Goal: Task Accomplishment & Management: Manage account settings

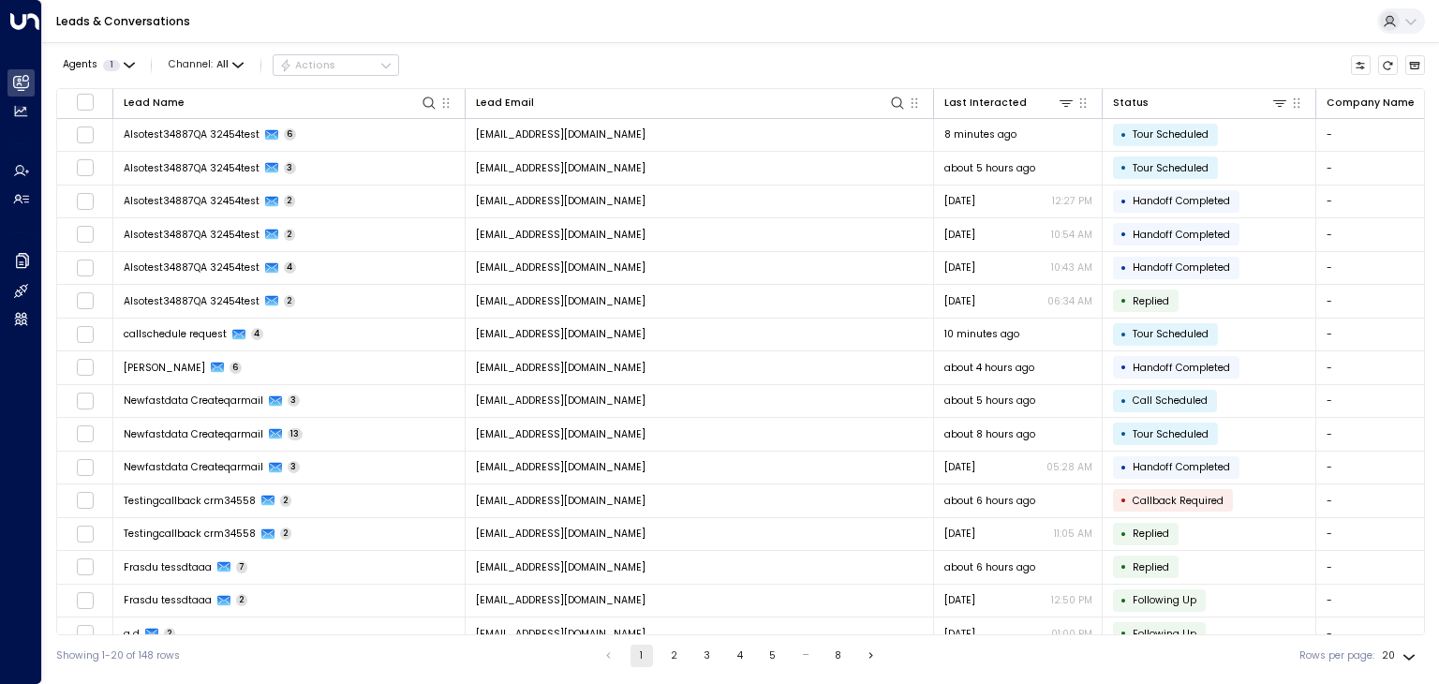
click at [734, 133] on td "alsotest34887qa@proton.me" at bounding box center [699, 135] width 468 height 33
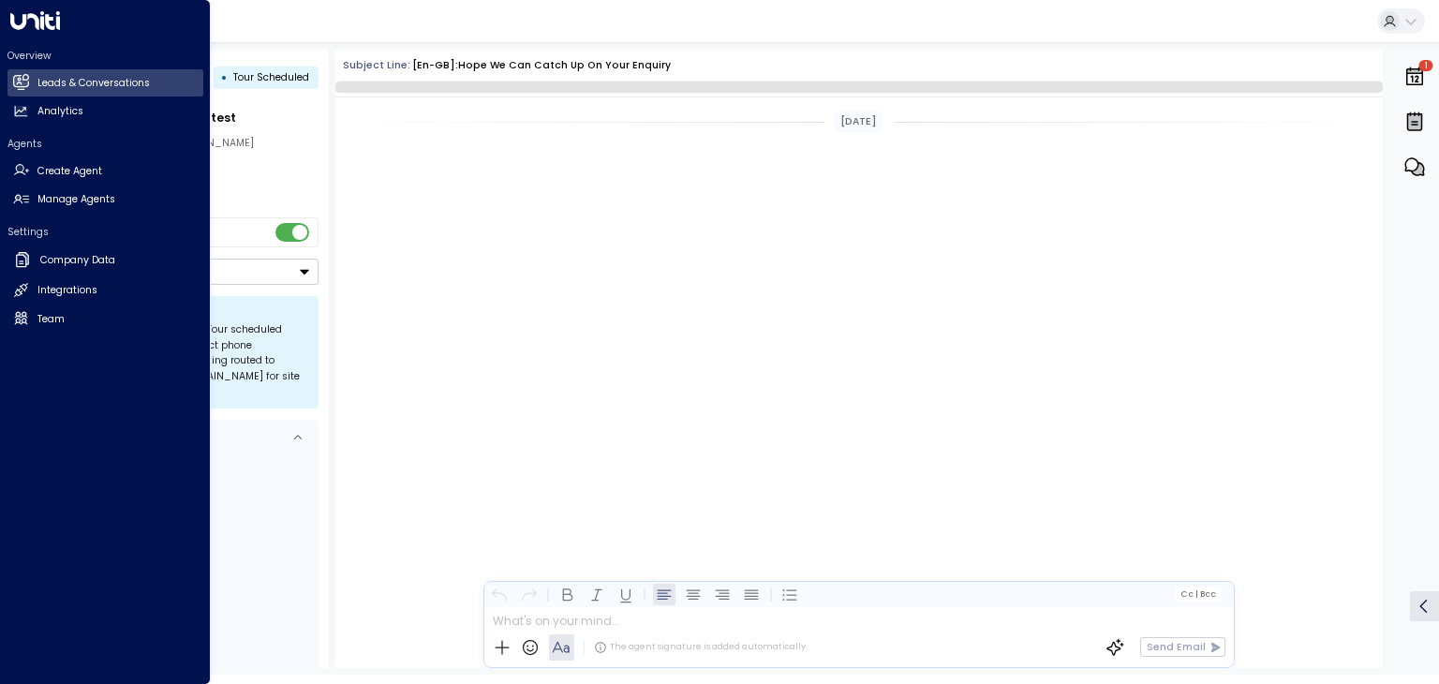
scroll to position [1296, 0]
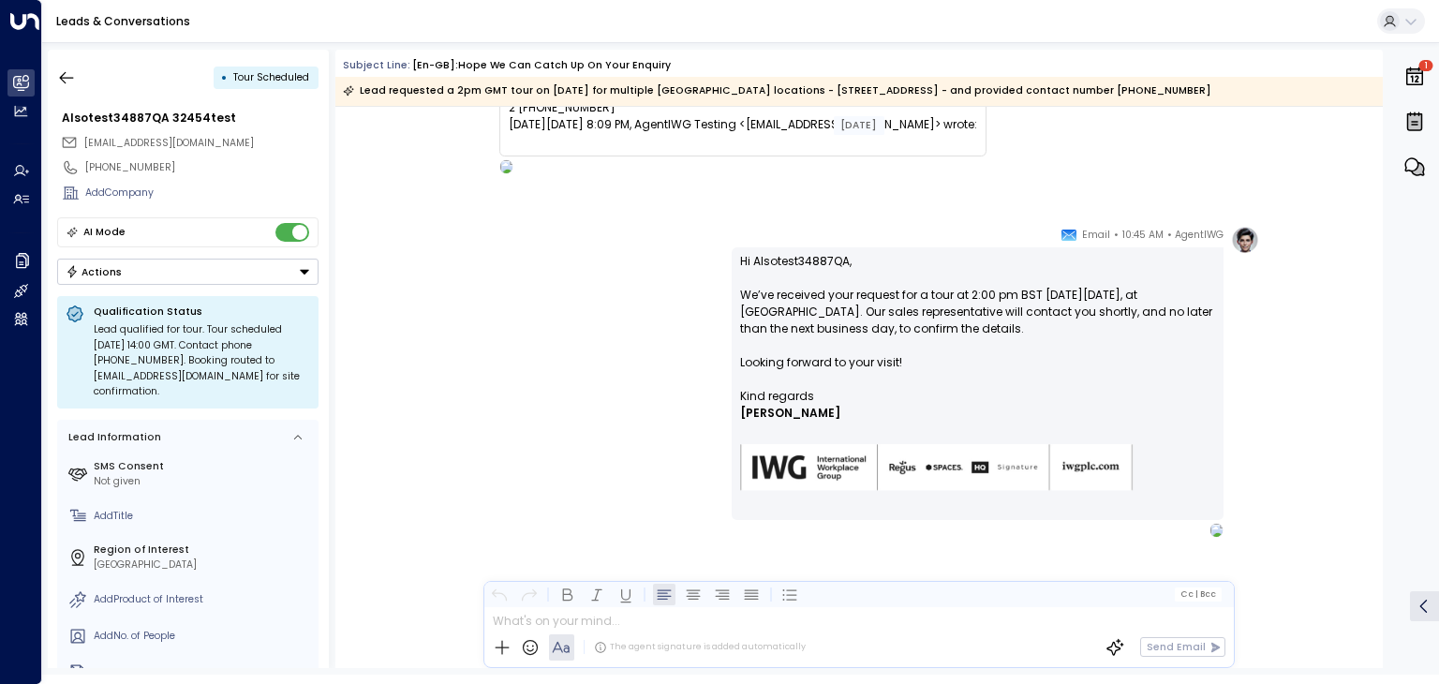
click at [192, 270] on button "Actions" at bounding box center [187, 271] width 261 height 26
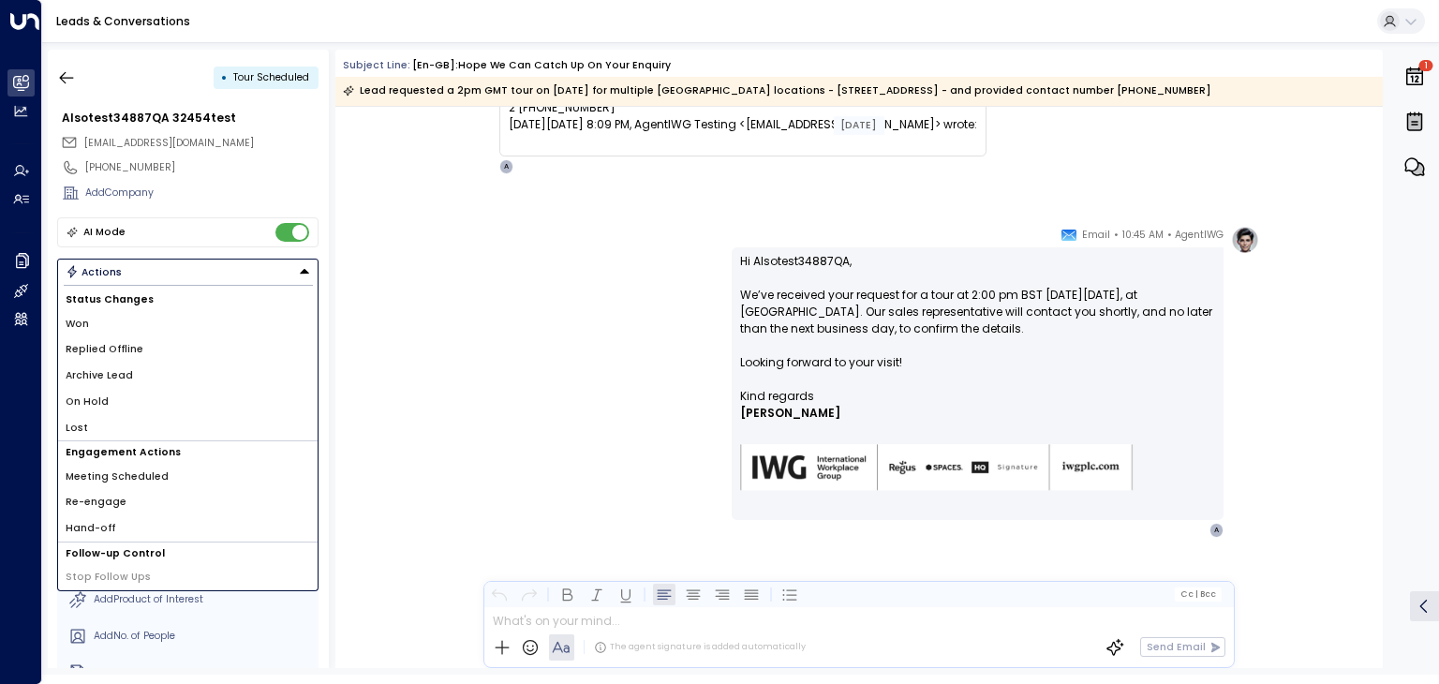
click at [134, 379] on li "Archive Lead" at bounding box center [187, 375] width 259 height 26
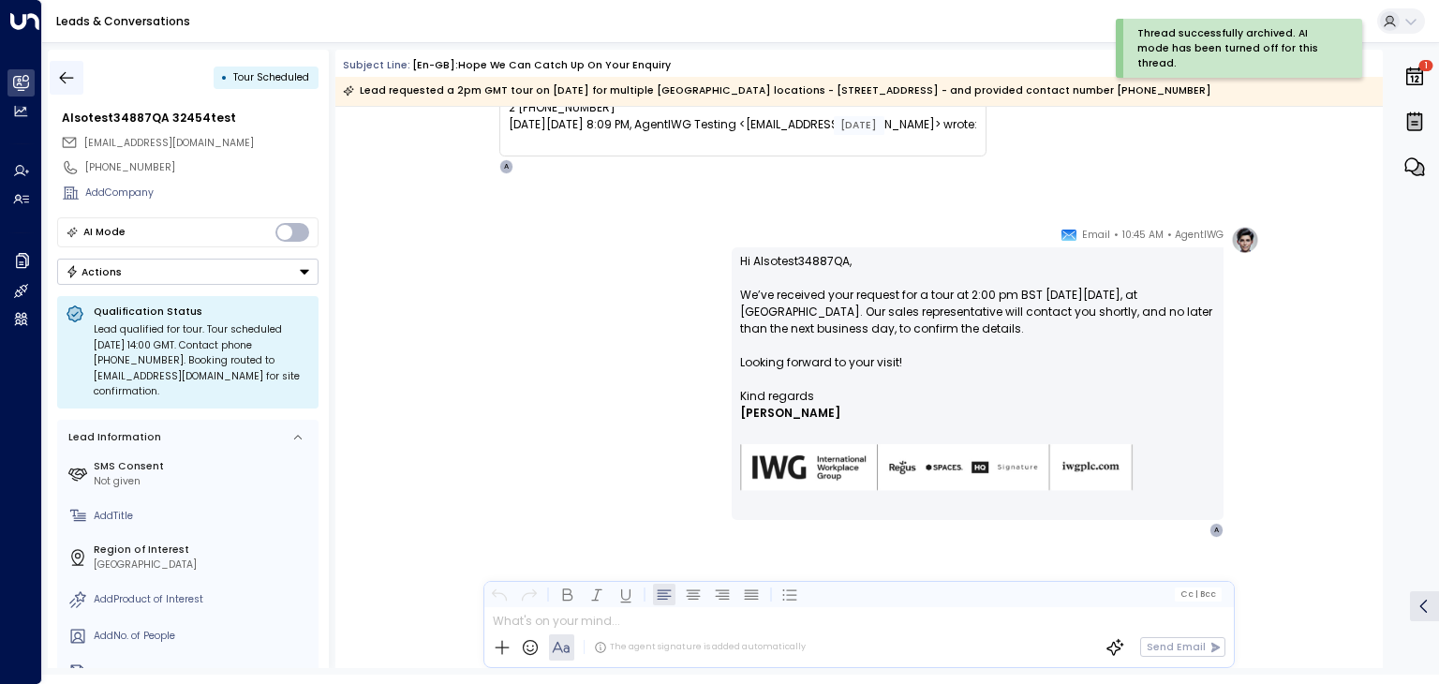
click at [66, 81] on icon "button" at bounding box center [66, 77] width 19 height 19
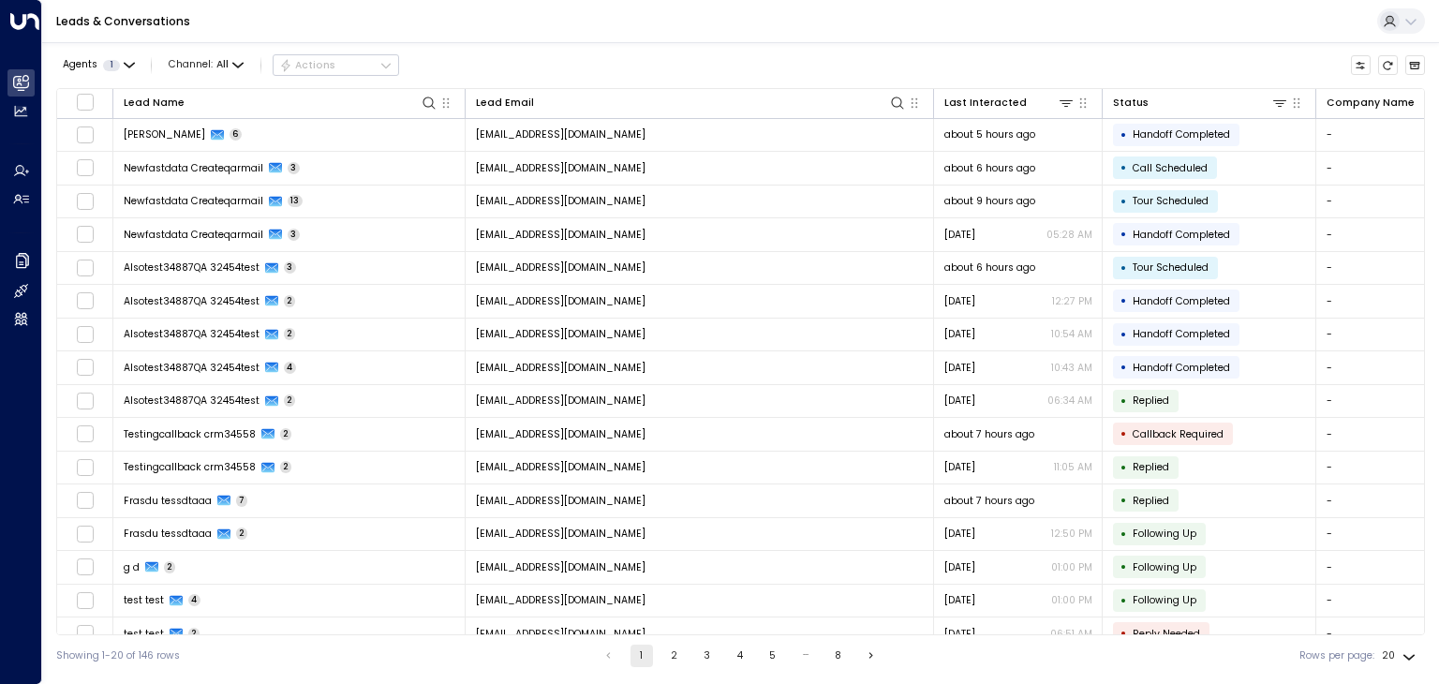
click at [739, 40] on div "Leads & Conversations" at bounding box center [740, 21] width 1396 height 43
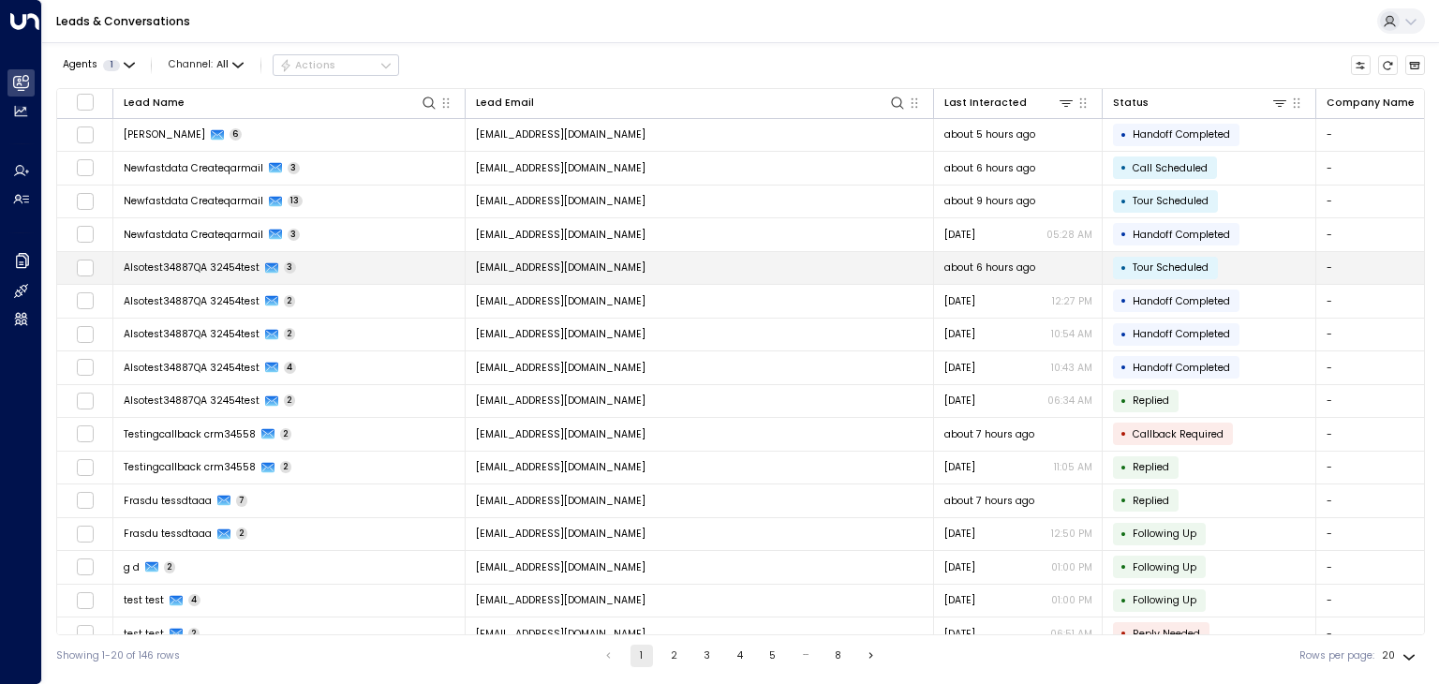
click at [583, 269] on span "alsotest34887qa@proton.me" at bounding box center [561, 267] width 170 height 14
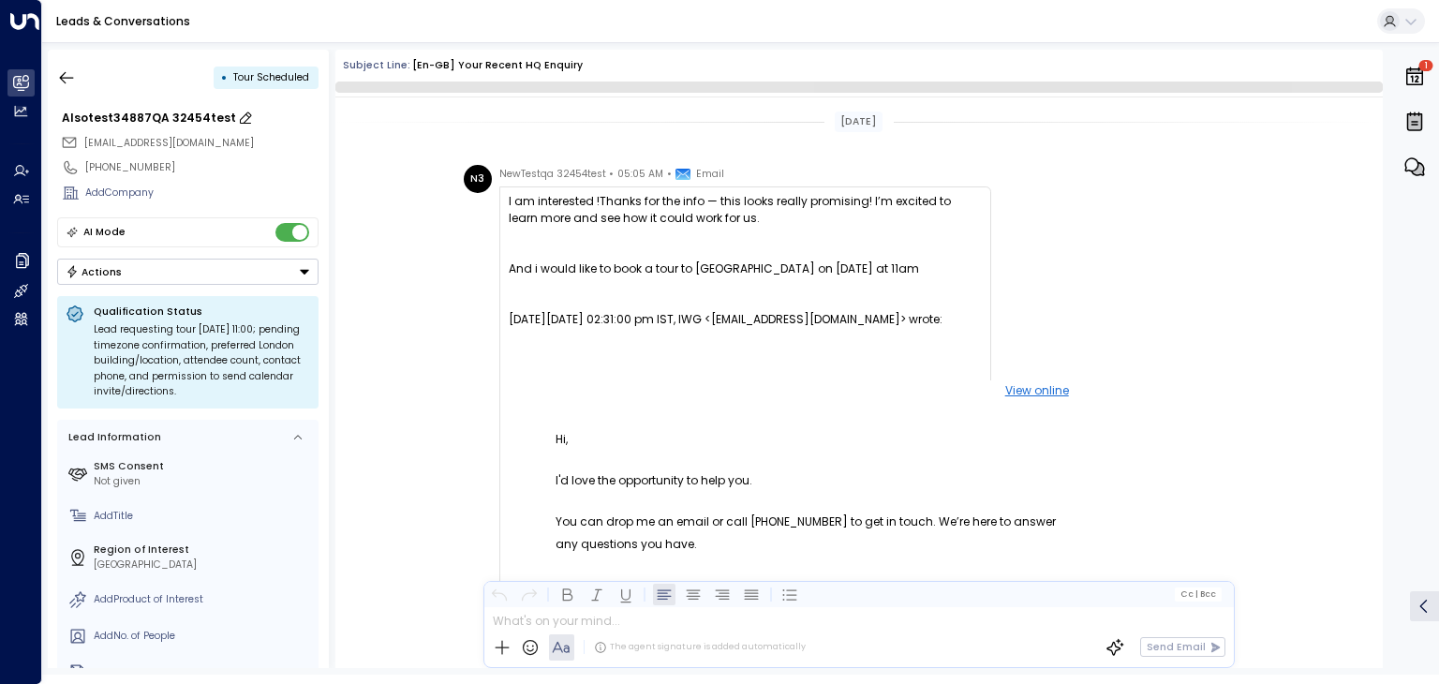
scroll to position [1426, 0]
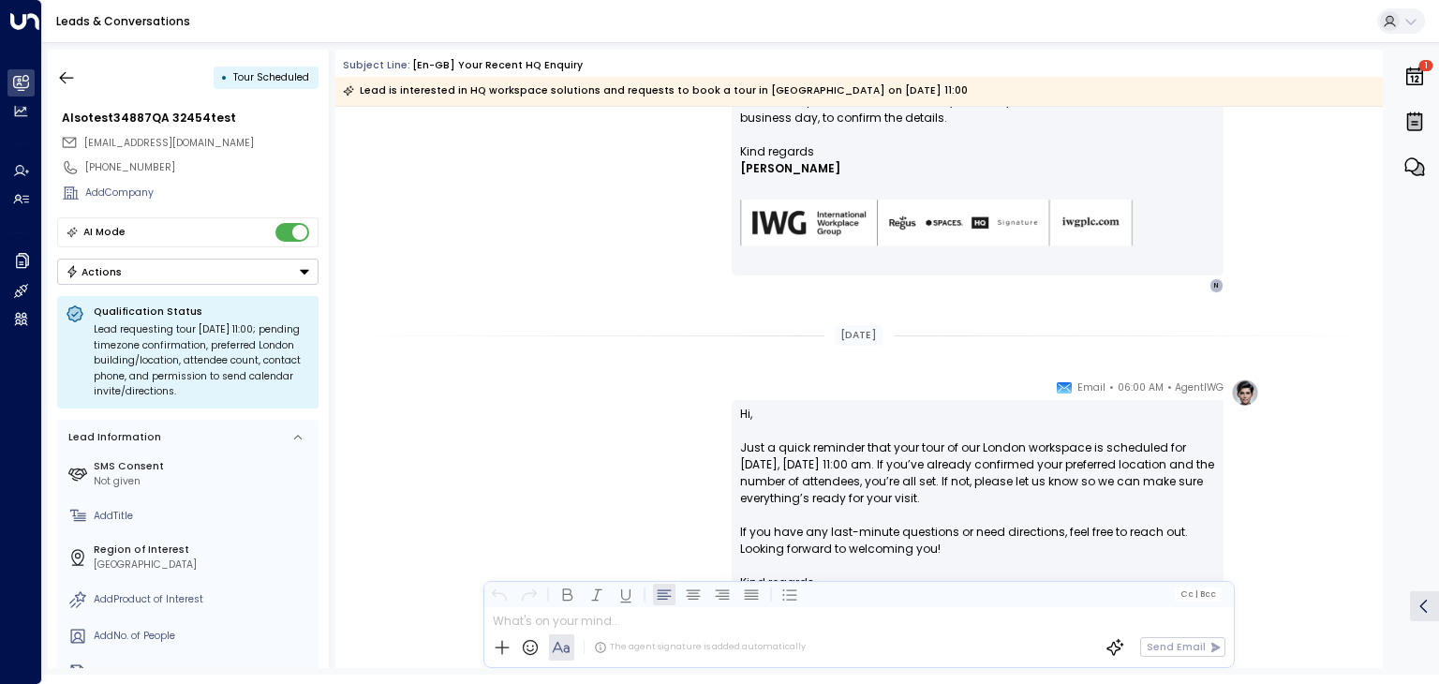
click at [212, 273] on button "Actions" at bounding box center [187, 271] width 261 height 26
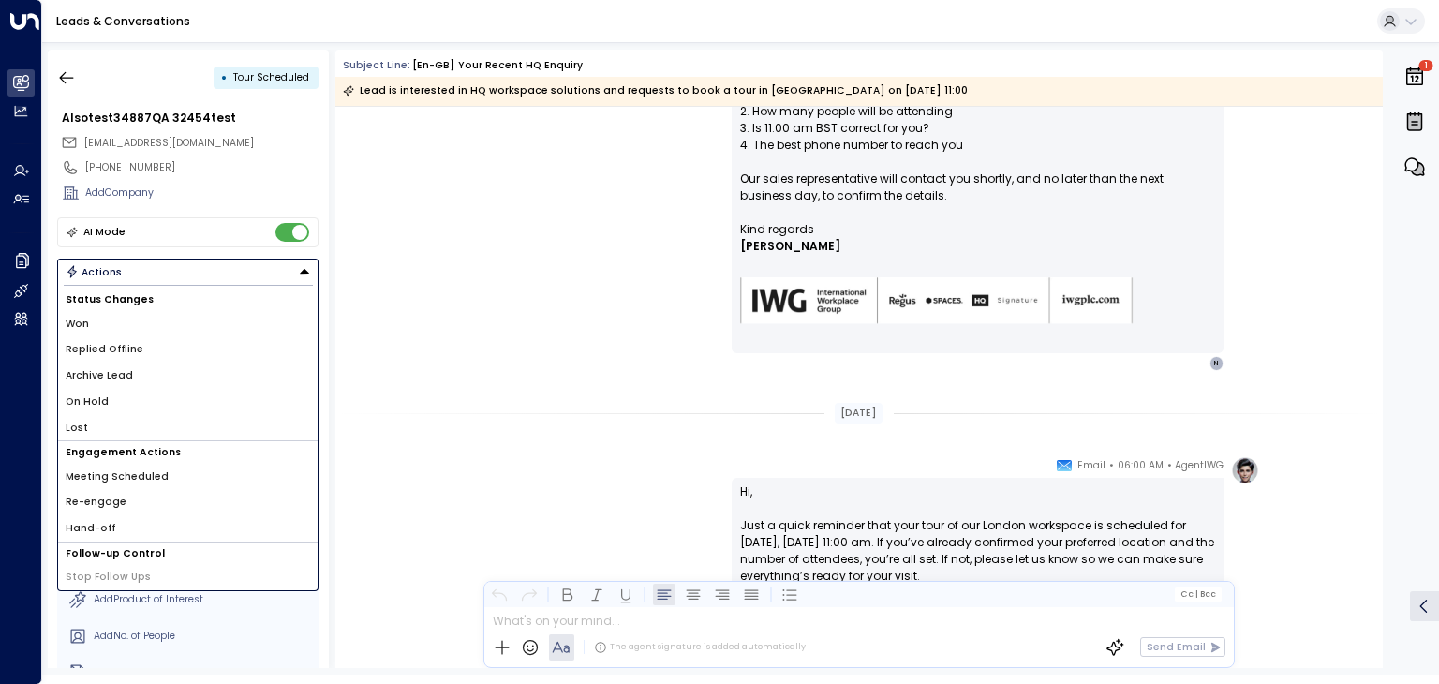
scroll to position [1504, 0]
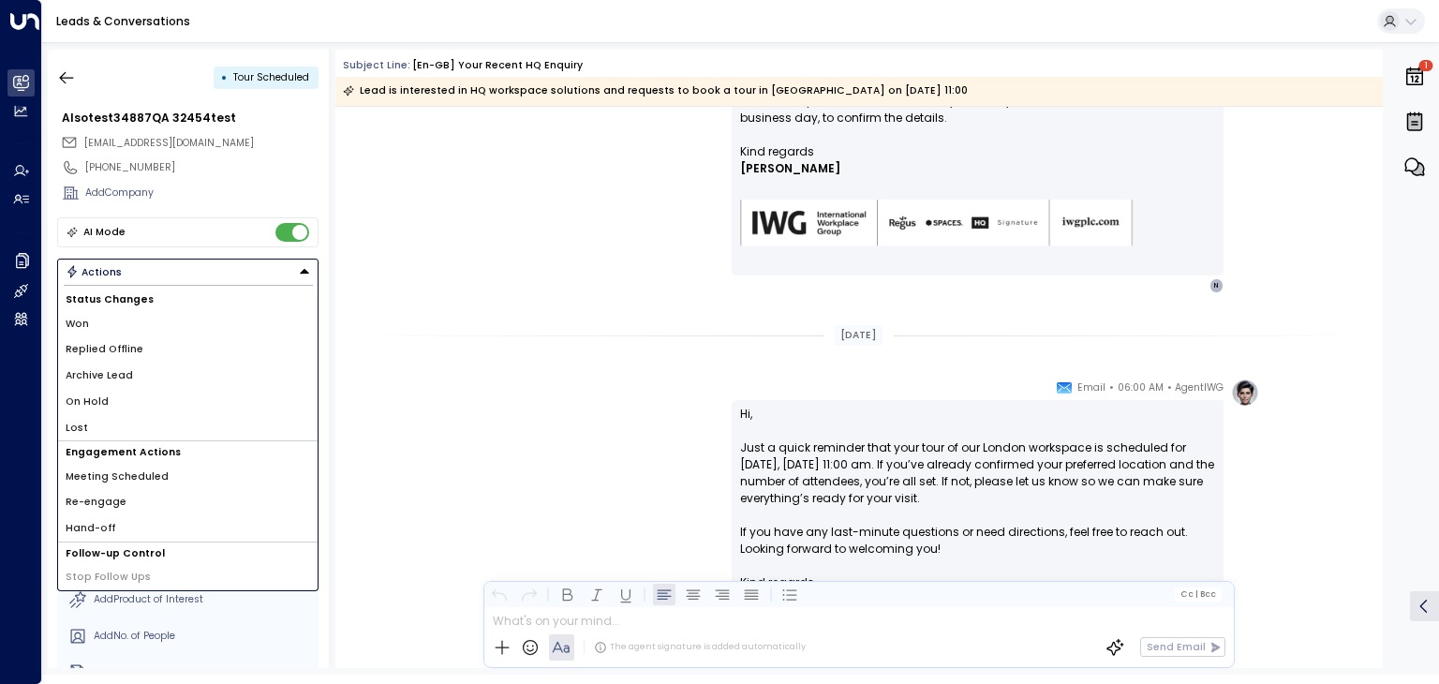
click at [109, 362] on li "Archive Lead" at bounding box center [187, 375] width 259 height 26
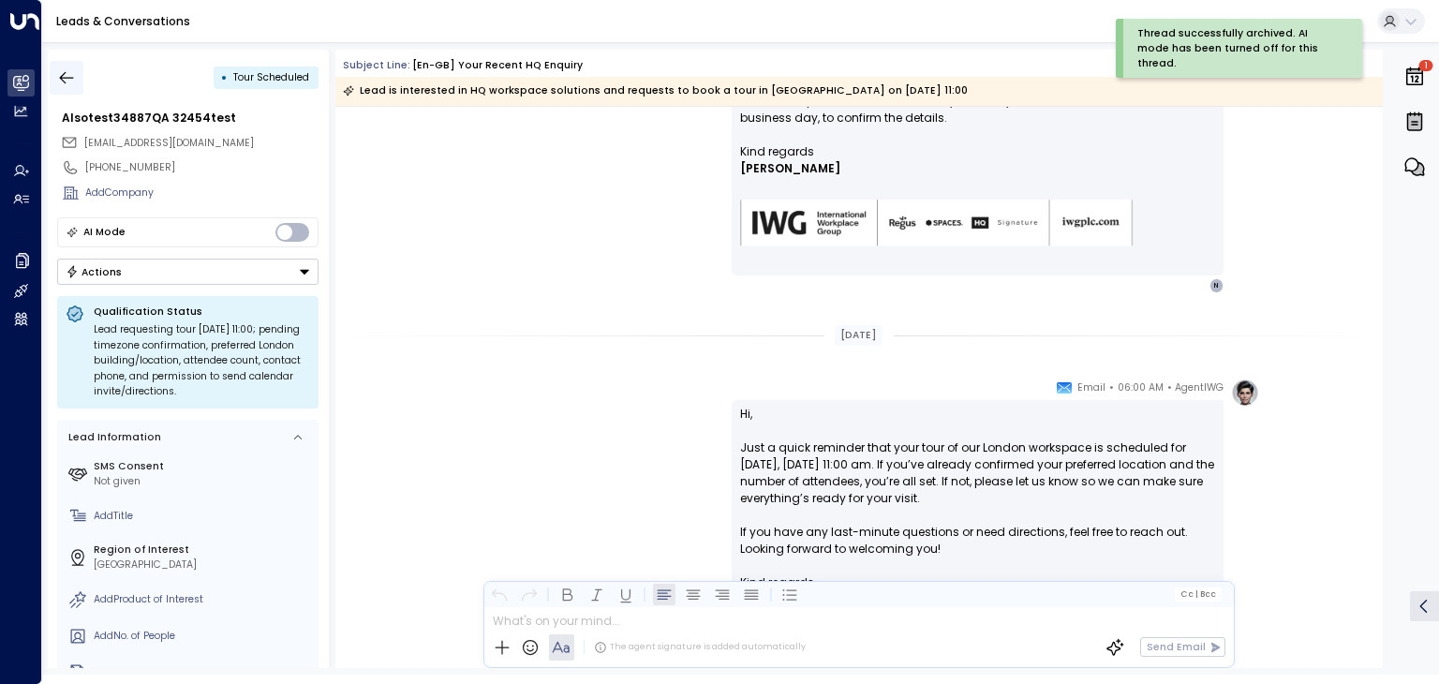
click at [66, 77] on icon "button" at bounding box center [67, 77] width 14 height 12
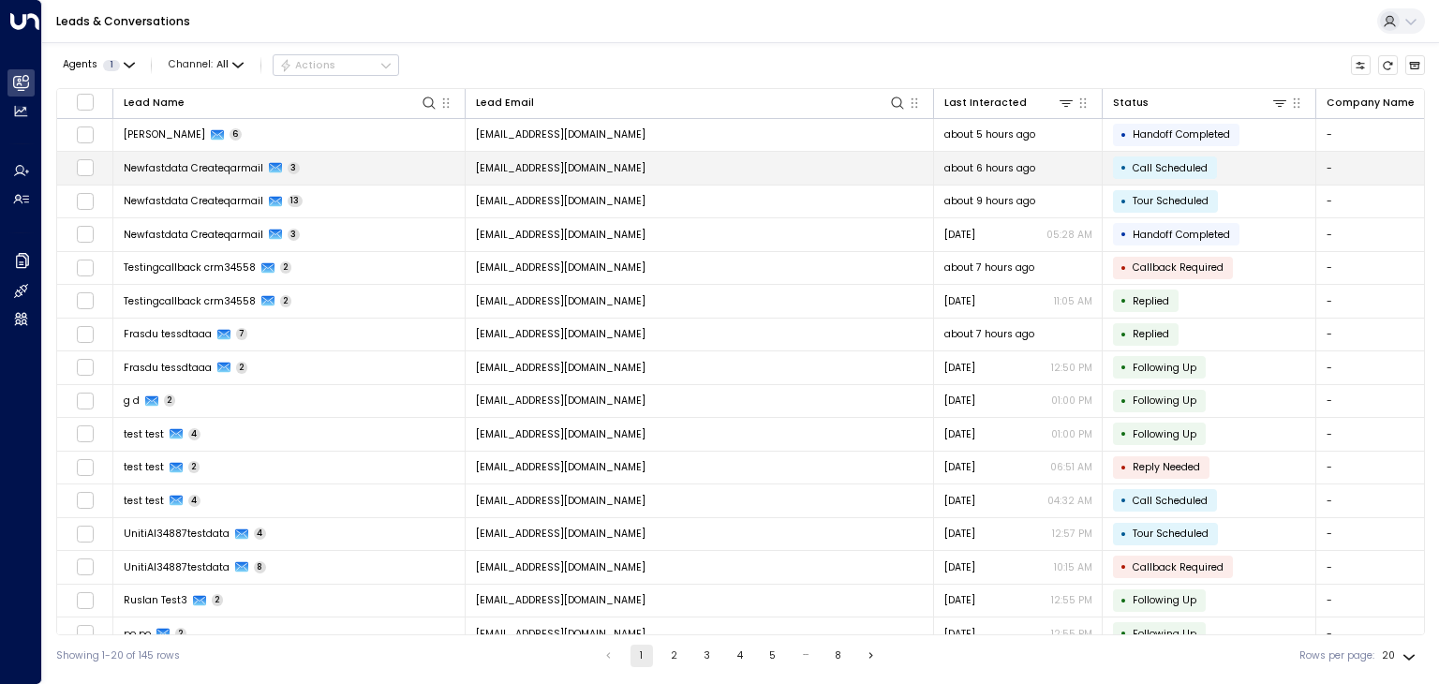
click at [638, 164] on span "[EMAIL_ADDRESS][DOMAIN_NAME]" at bounding box center [561, 168] width 170 height 14
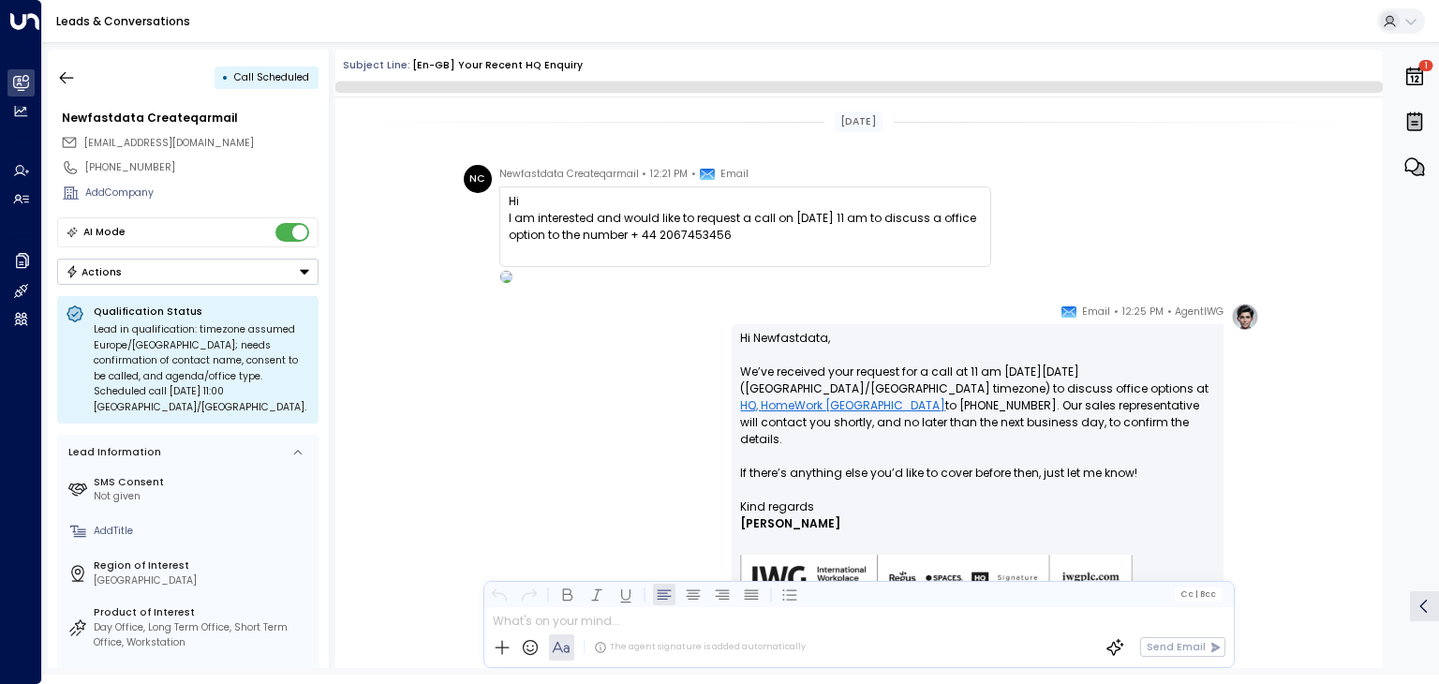
scroll to position [534, 0]
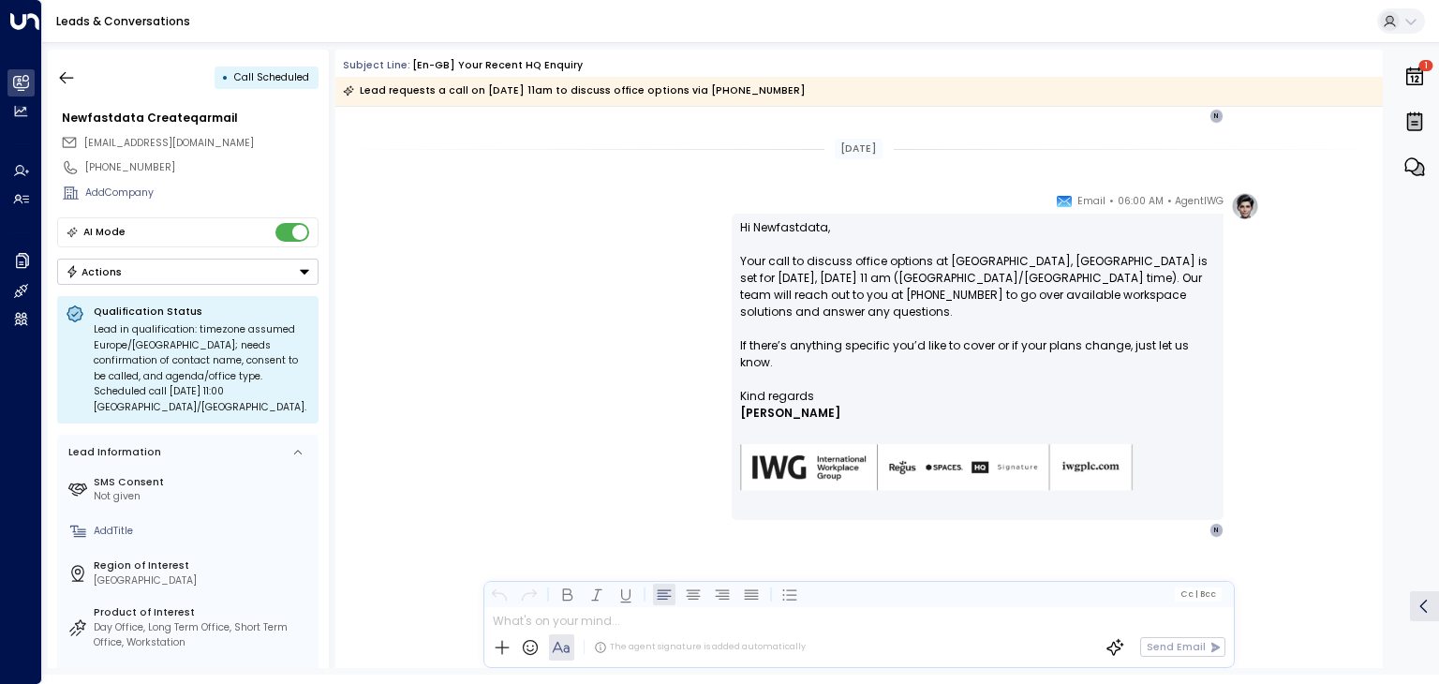
click at [234, 264] on button "Actions" at bounding box center [187, 271] width 261 height 26
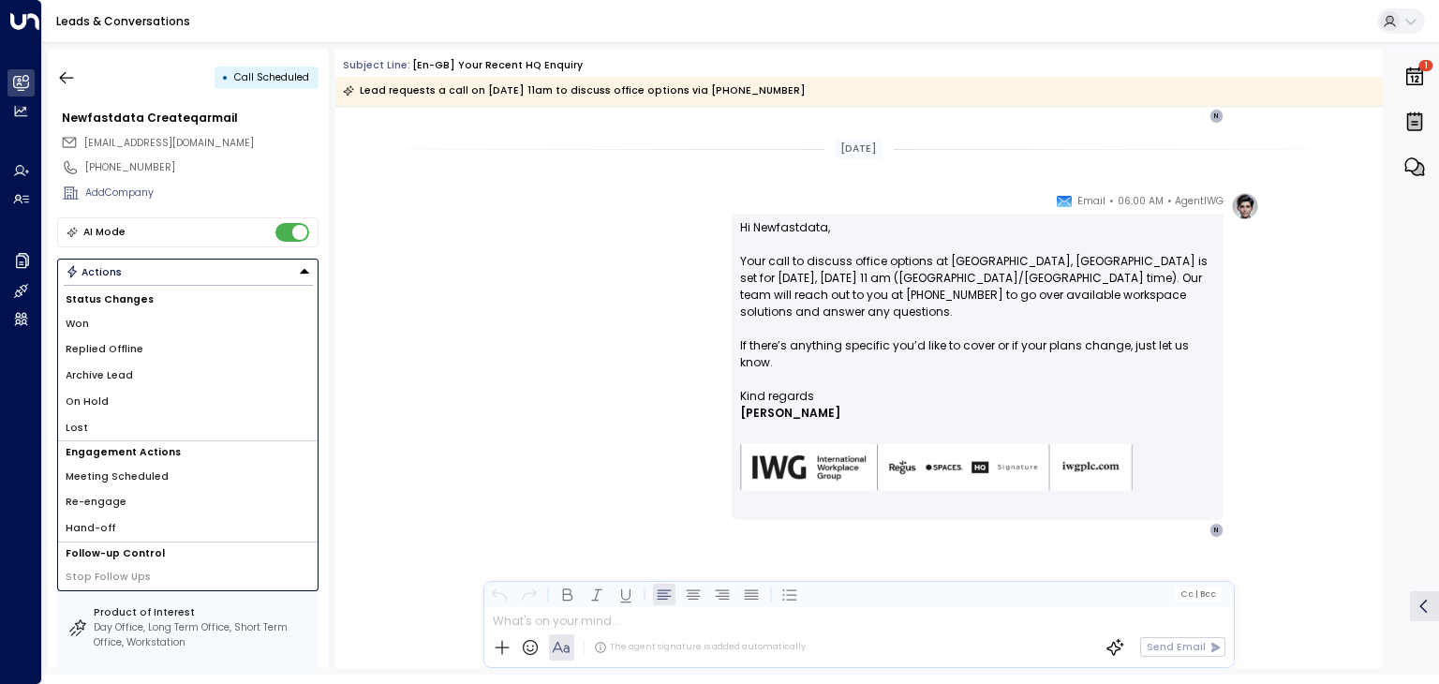
click at [191, 373] on li "Archive Lead" at bounding box center [187, 375] width 259 height 26
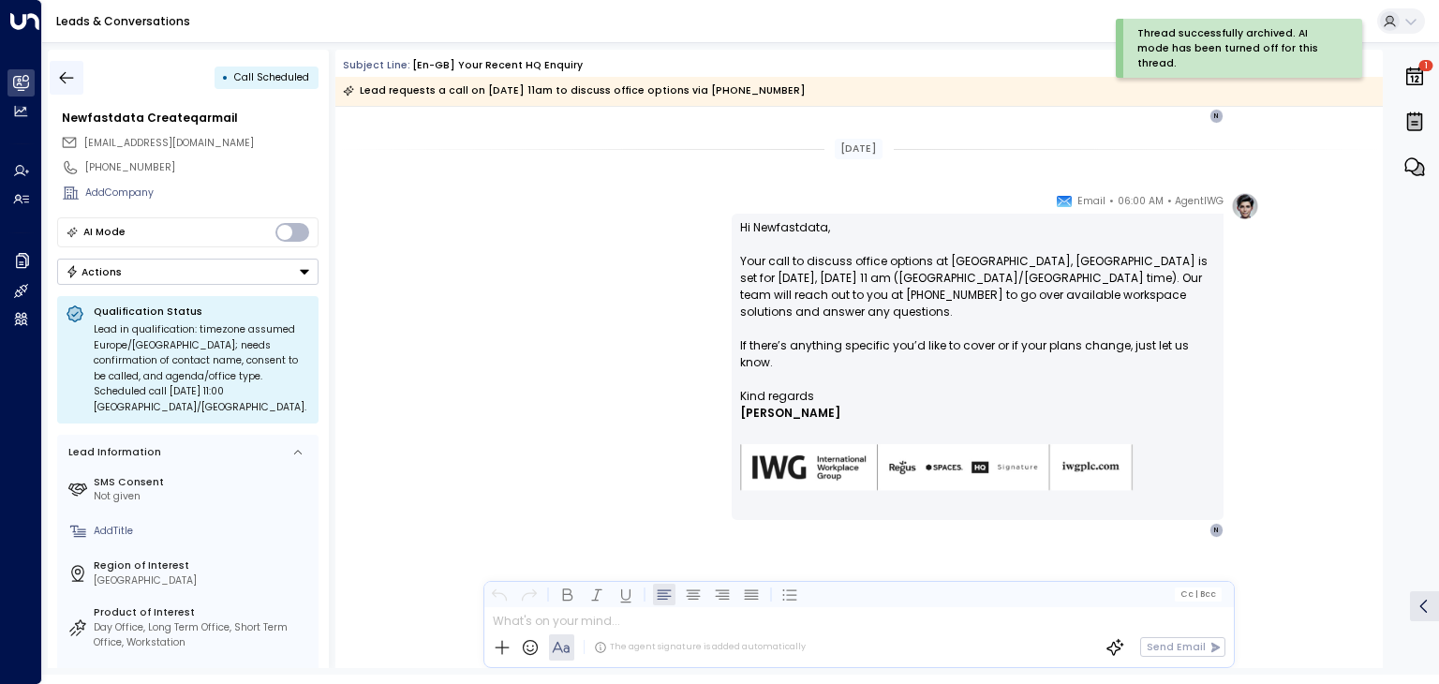
click at [57, 75] on icon "button" at bounding box center [66, 77] width 19 height 19
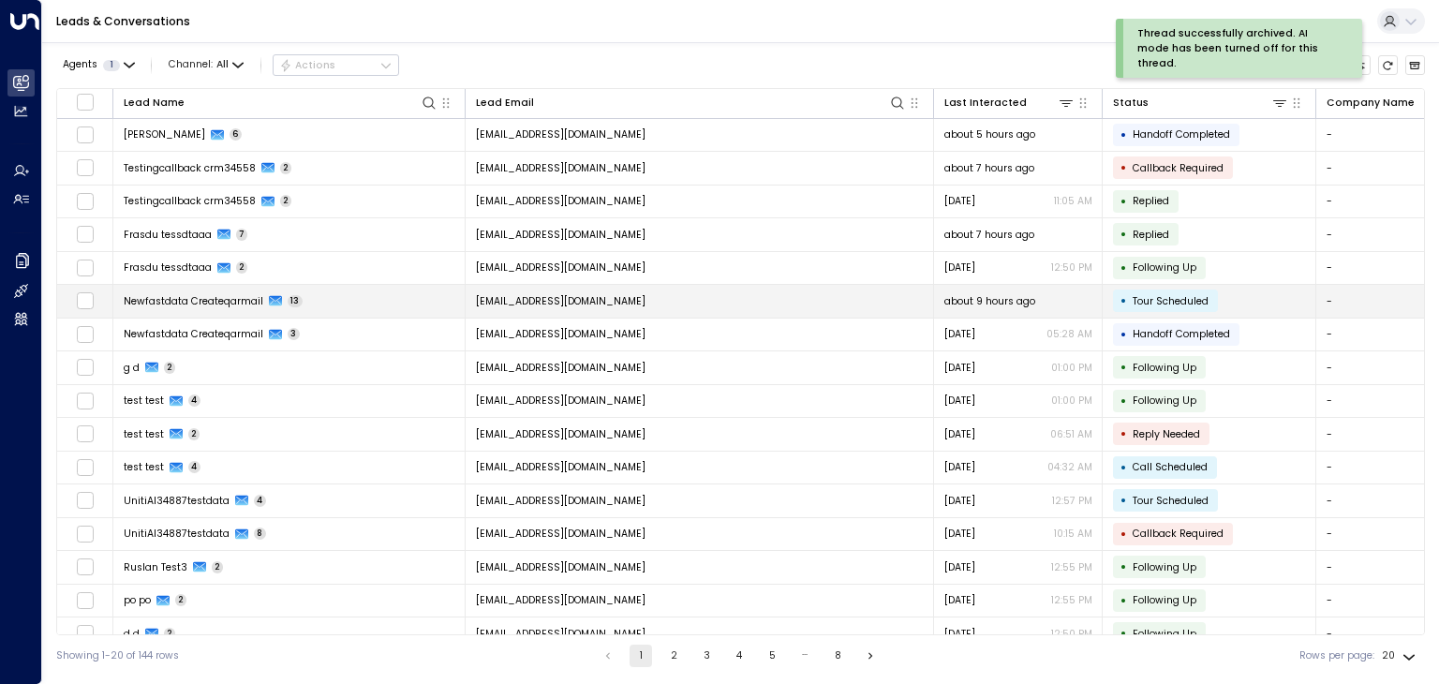
click at [644, 303] on span "[EMAIL_ADDRESS][DOMAIN_NAME]" at bounding box center [561, 301] width 170 height 14
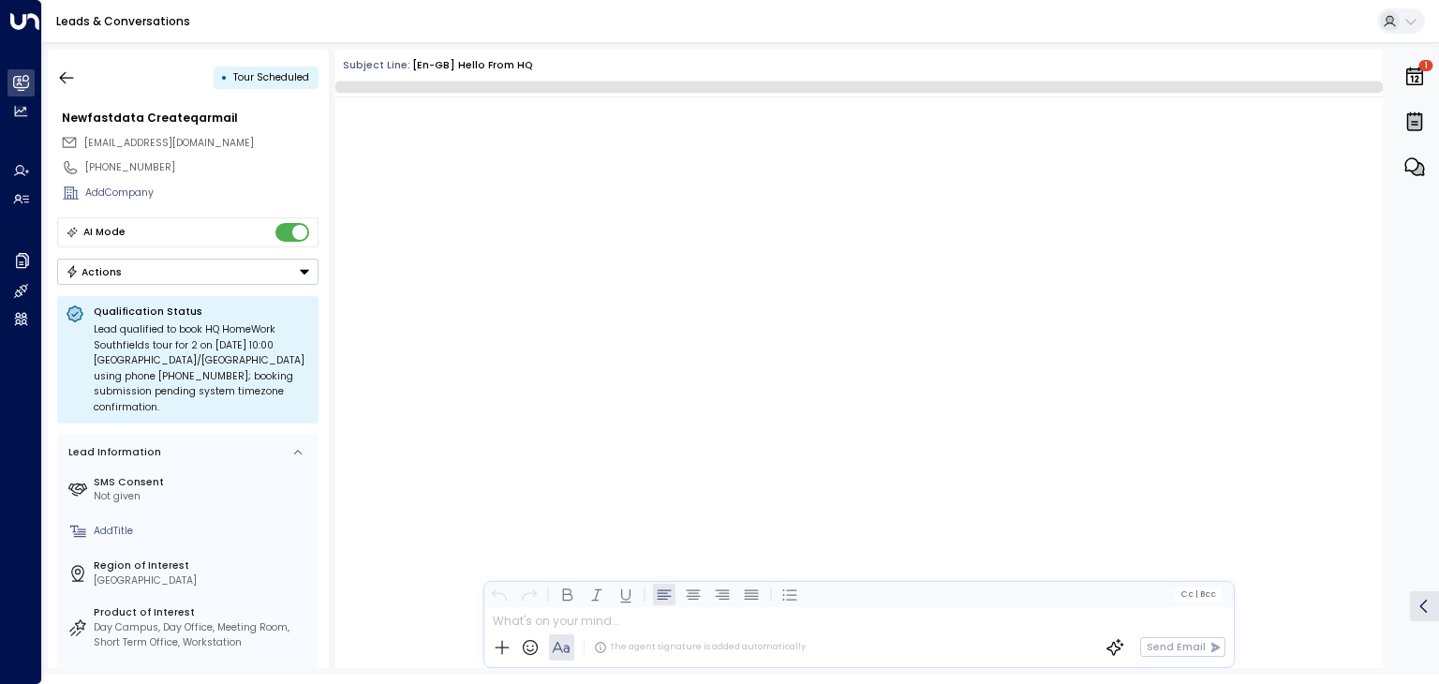
scroll to position [4700, 0]
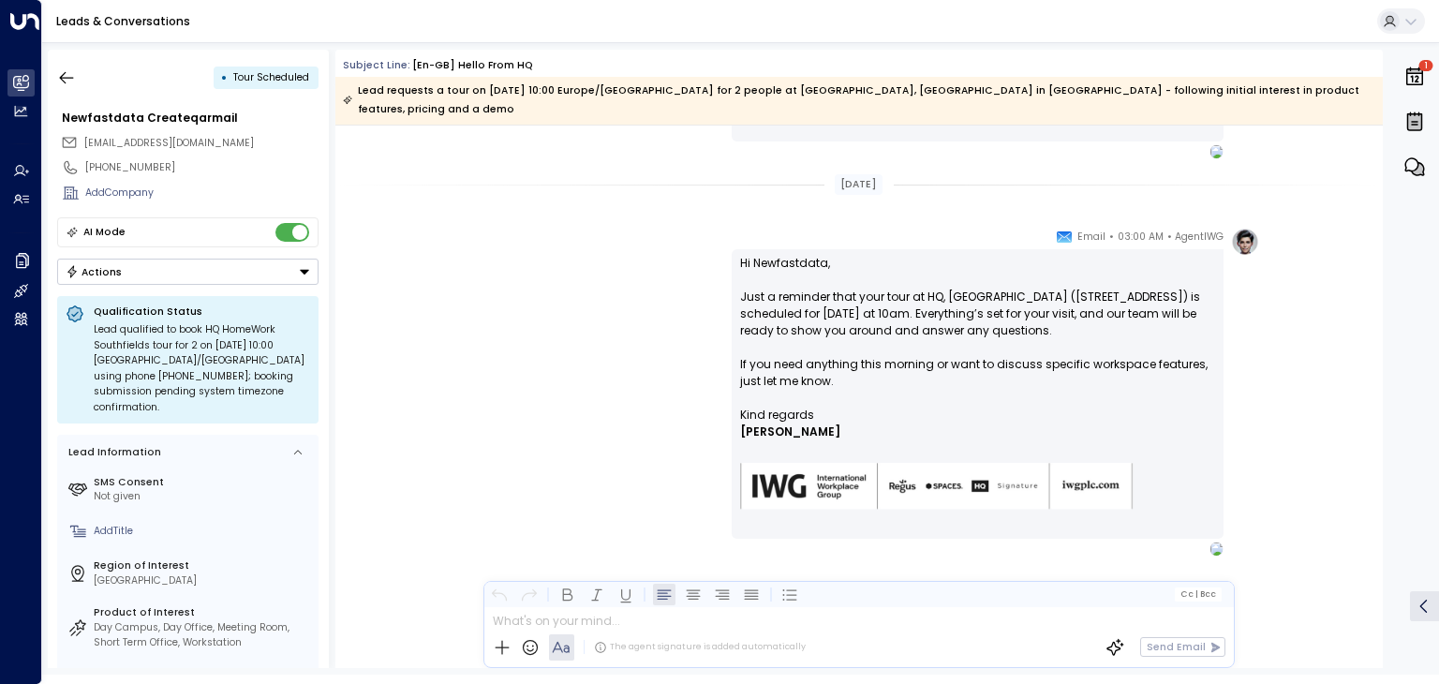
click at [290, 271] on button "Actions" at bounding box center [187, 271] width 261 height 26
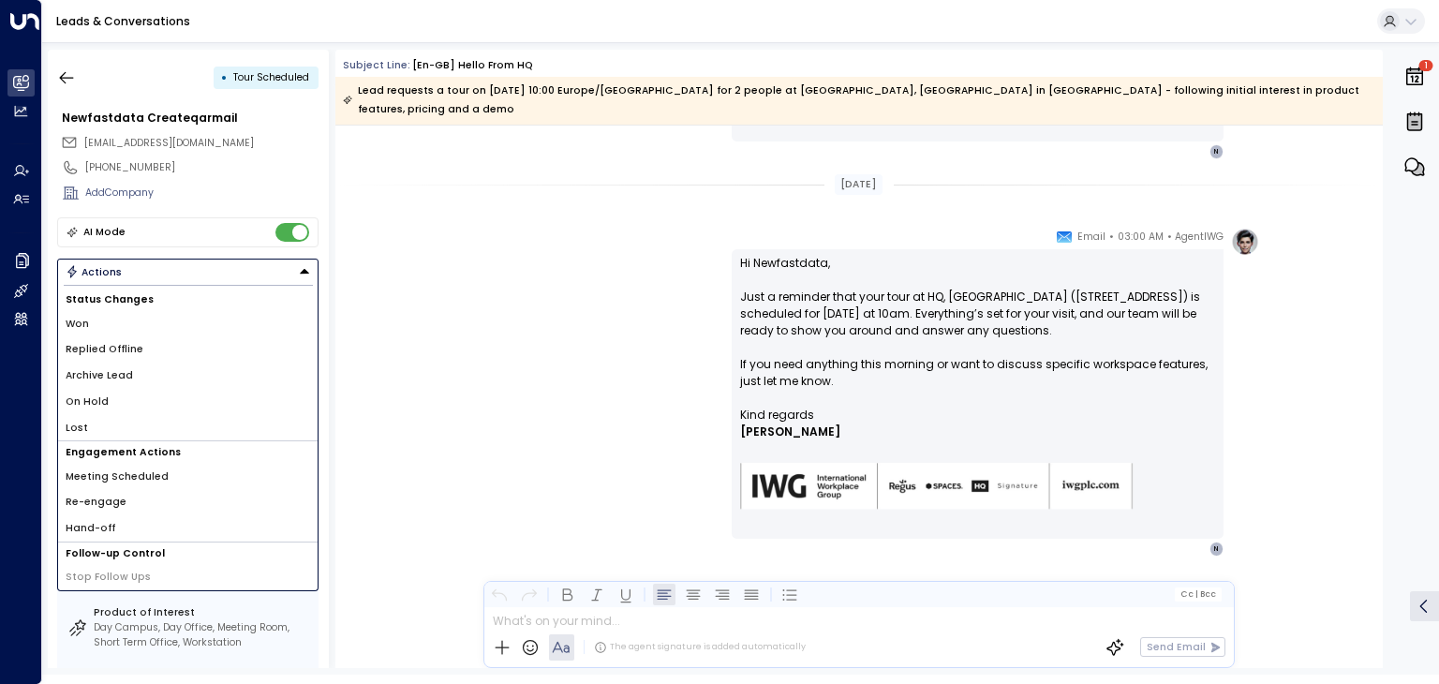
click at [203, 374] on li "Archive Lead" at bounding box center [187, 375] width 259 height 26
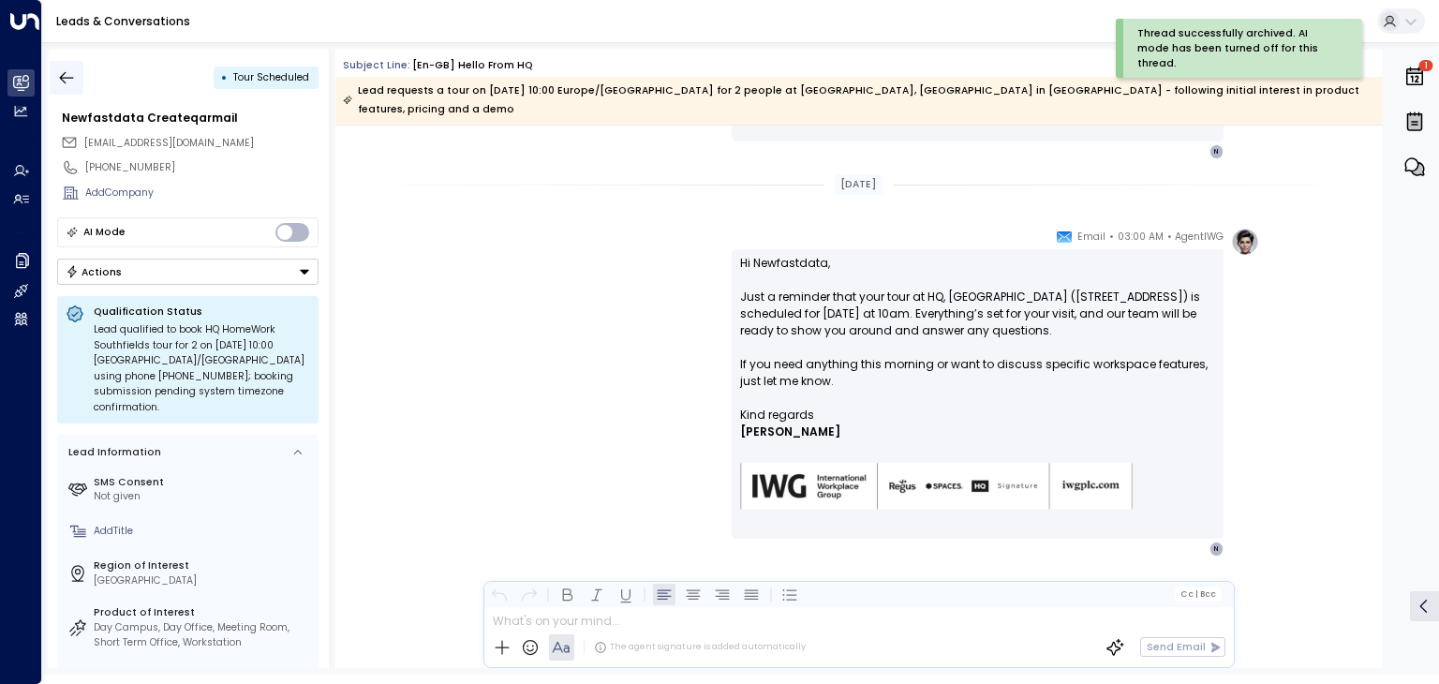
click at [71, 80] on icon "button" at bounding box center [66, 77] width 19 height 19
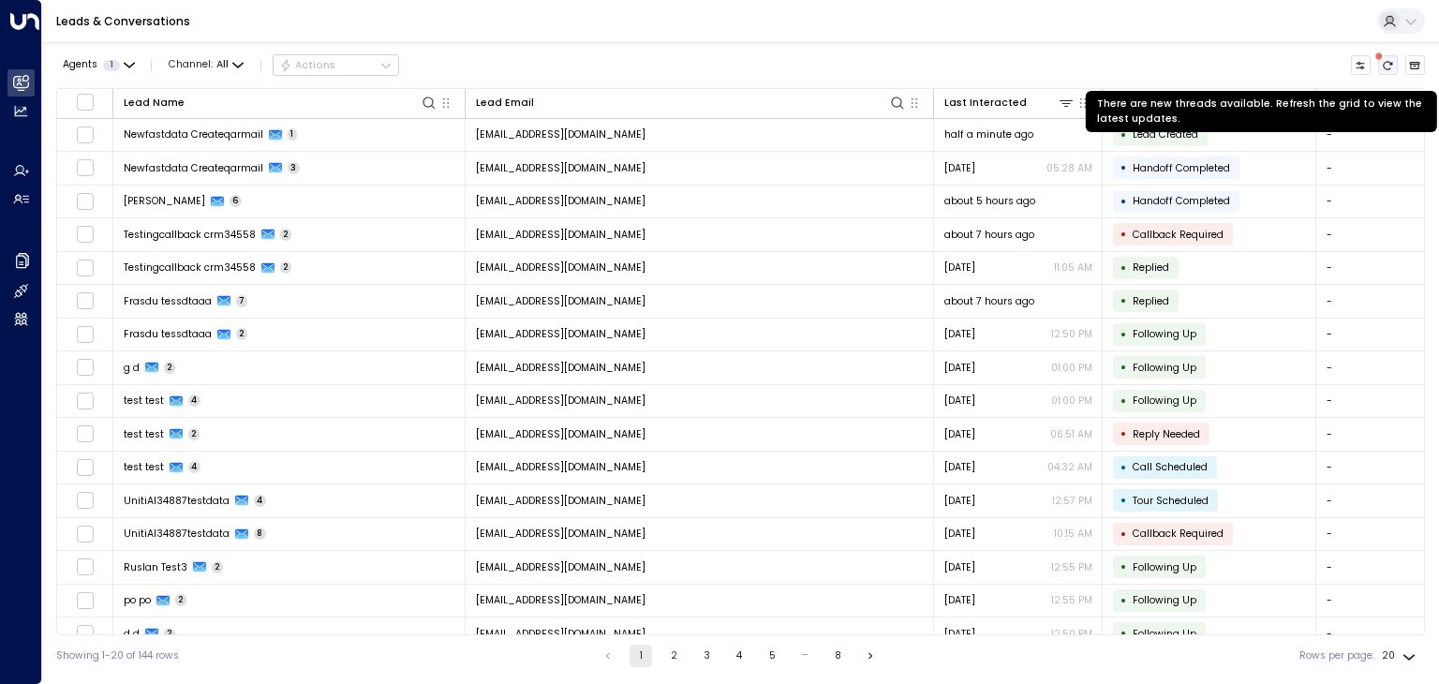
click at [1378, 68] on button "There are new threads available. Refresh the grid to view the latest updates." at bounding box center [1388, 65] width 21 height 21
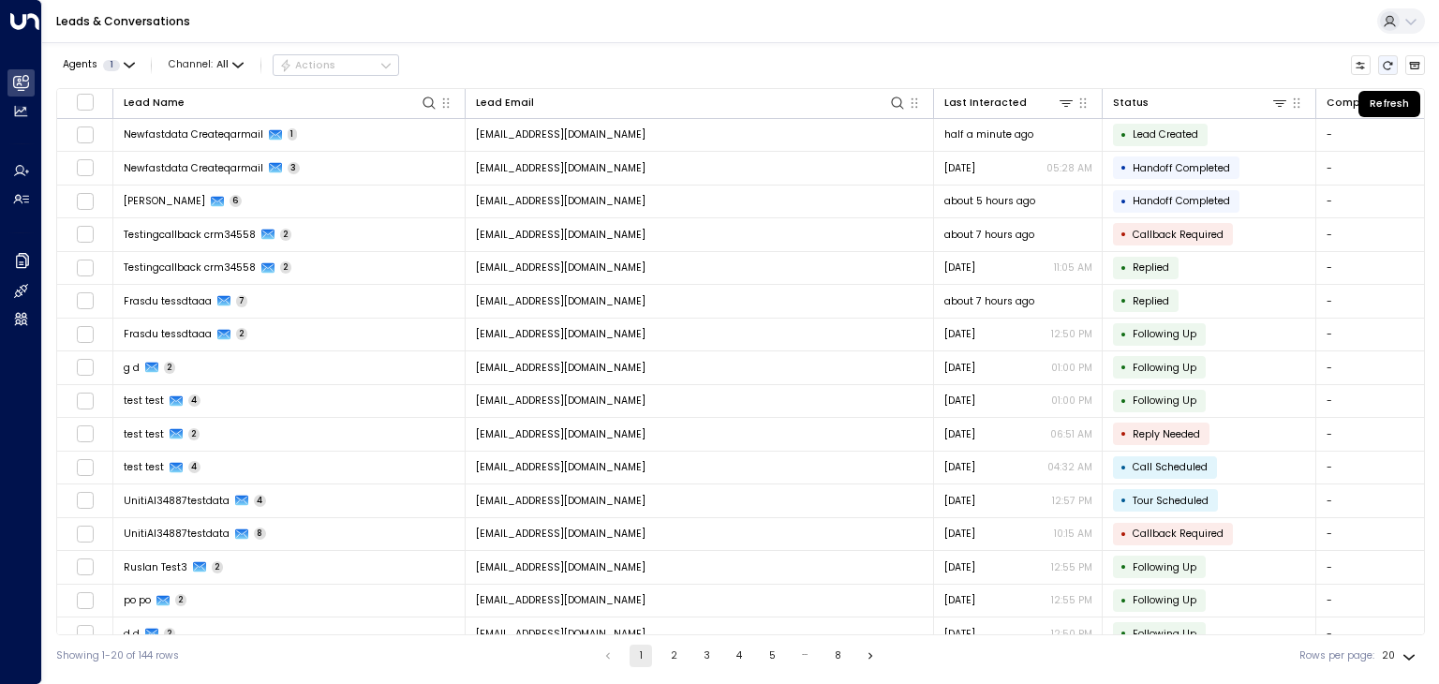
click at [1383, 65] on icon "Refresh" at bounding box center [1387, 65] width 9 height 8
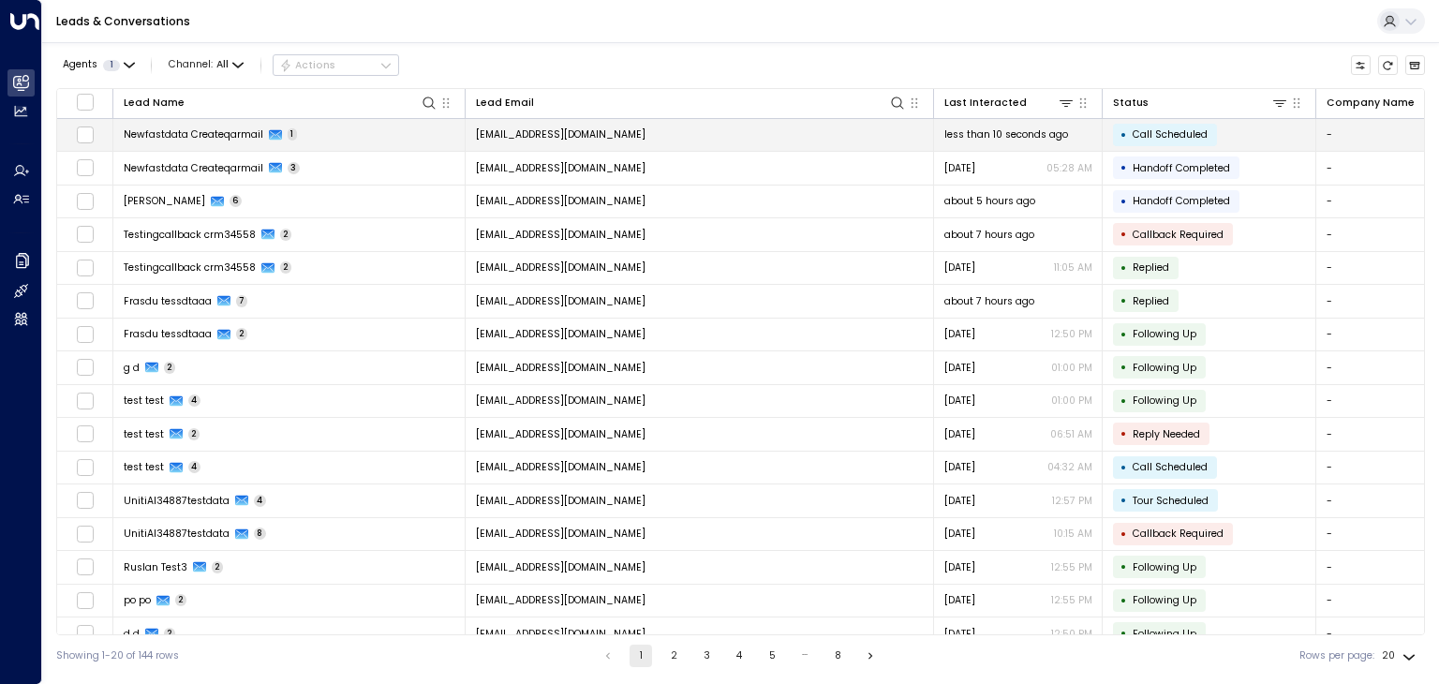
click at [495, 136] on span "[EMAIL_ADDRESS][DOMAIN_NAME]" at bounding box center [561, 134] width 170 height 14
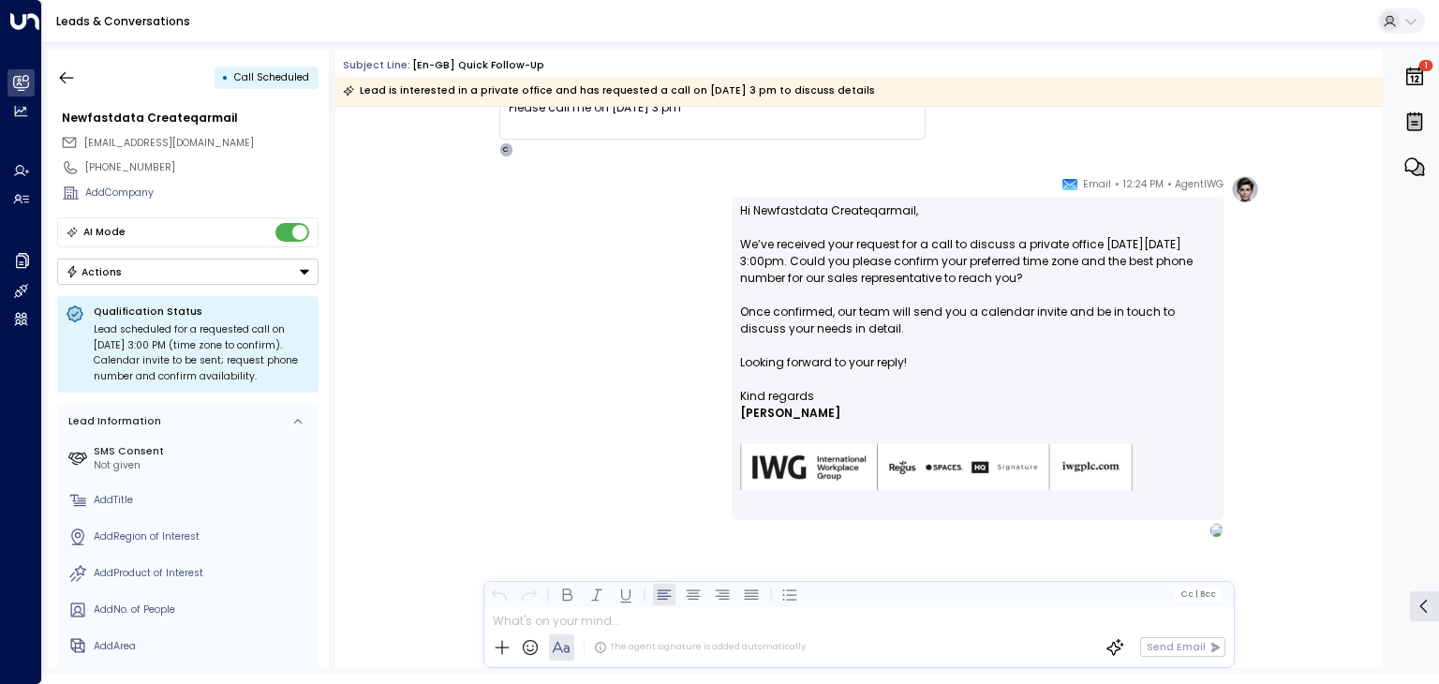
scroll to position [146, 0]
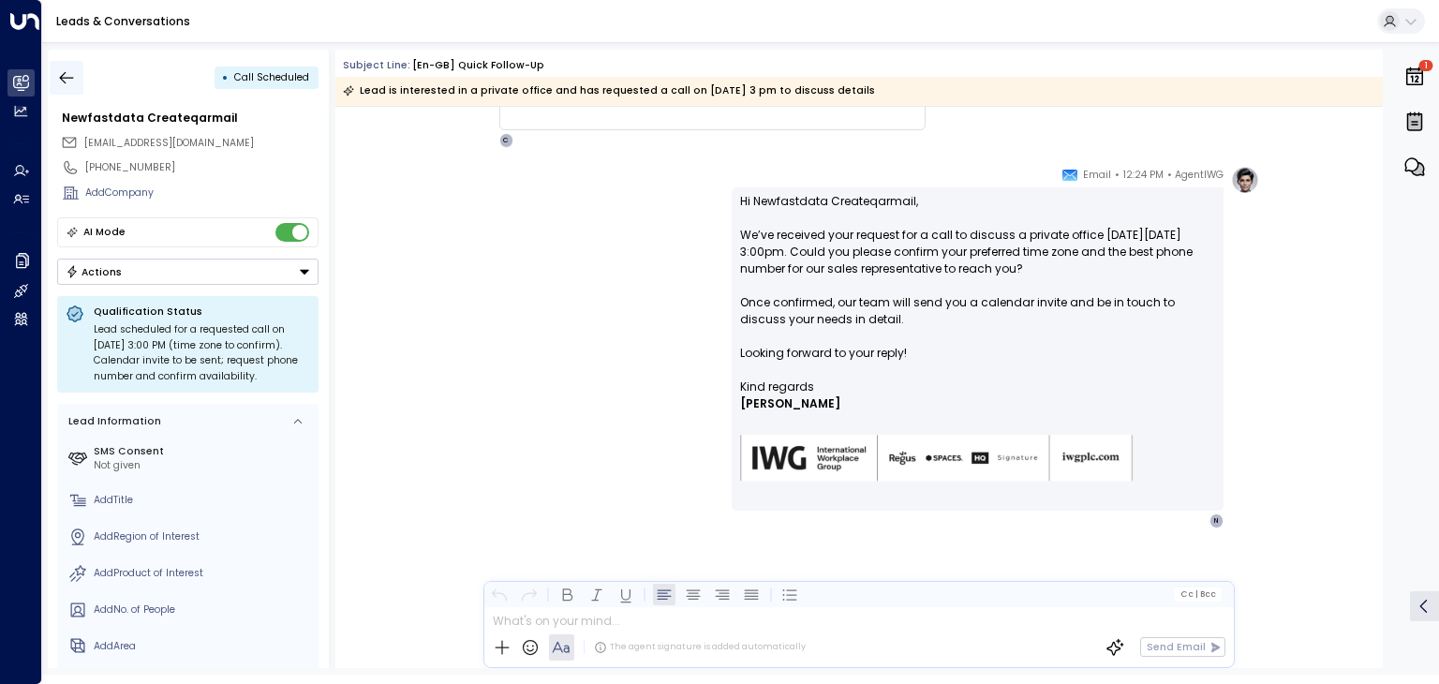
click at [64, 81] on icon "button" at bounding box center [66, 77] width 19 height 19
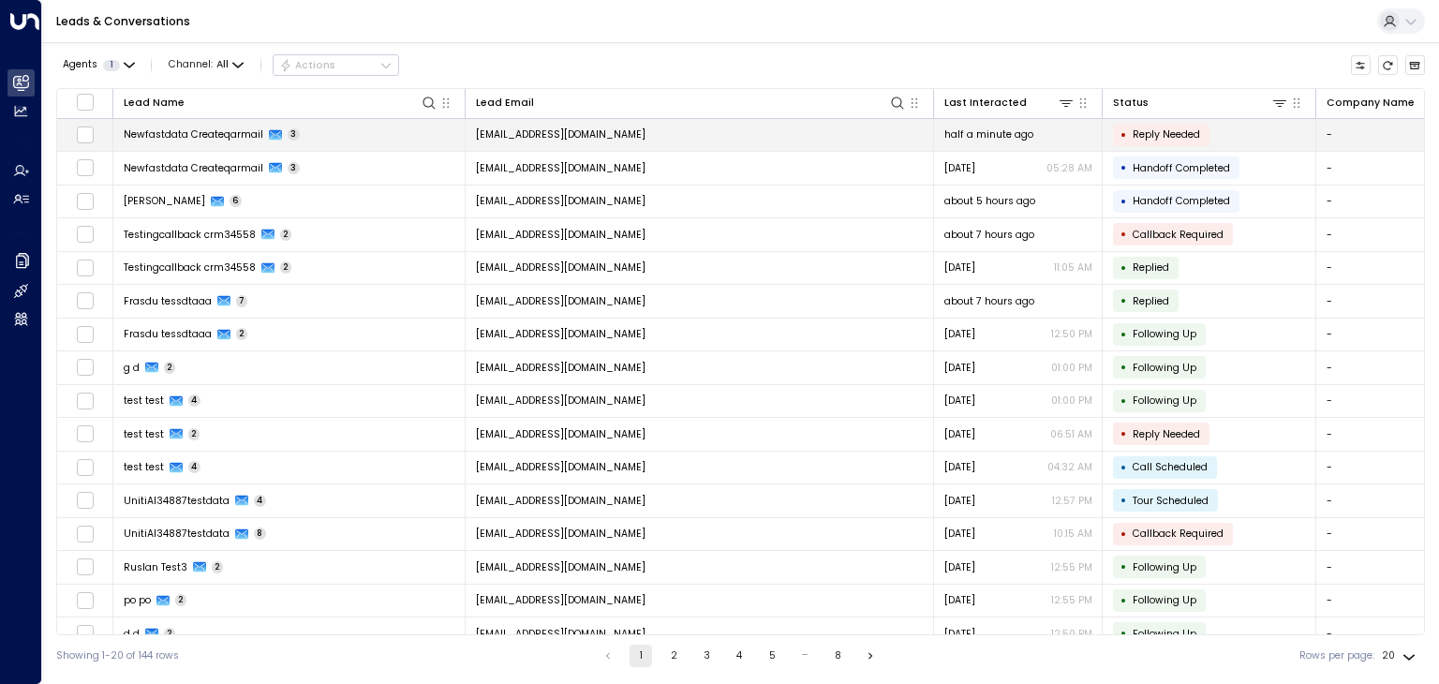
click at [576, 127] on span "[EMAIL_ADDRESS][DOMAIN_NAME]" at bounding box center [561, 134] width 170 height 14
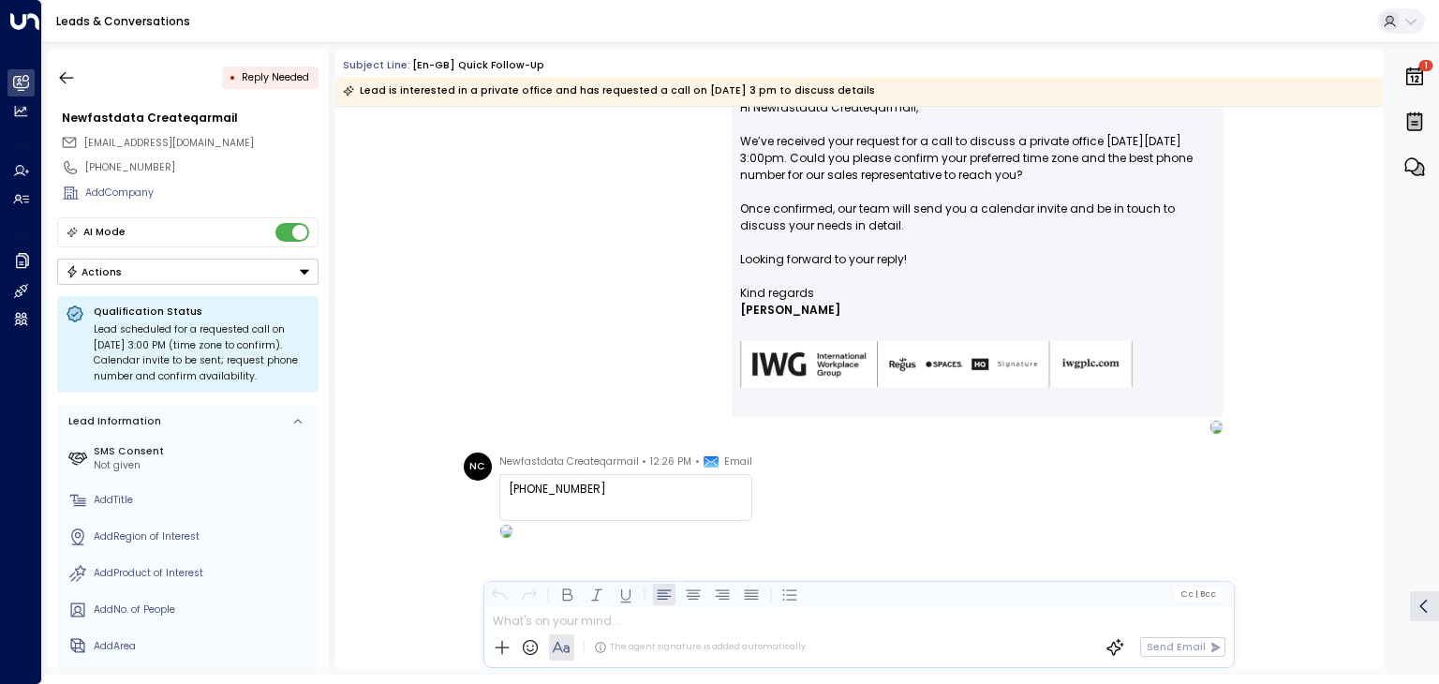
scroll to position [251, 0]
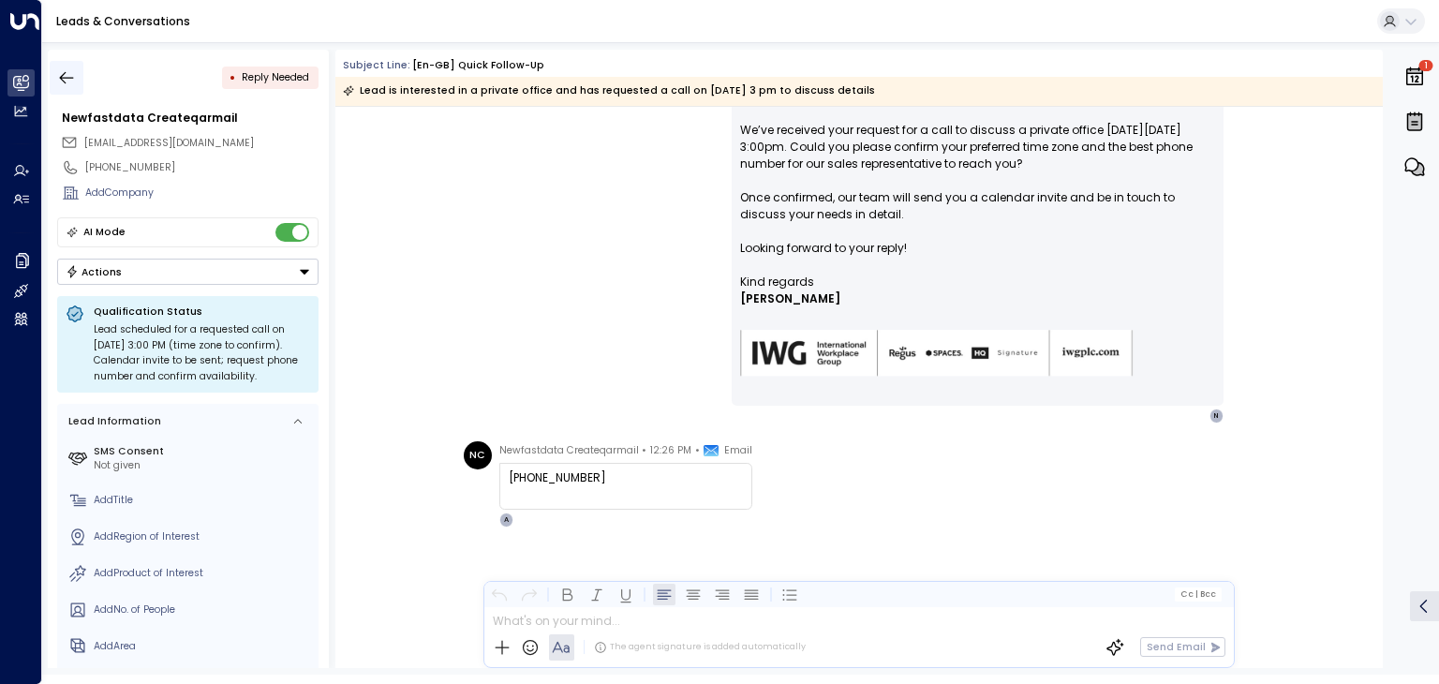
click at [67, 72] on icon "button" at bounding box center [66, 77] width 19 height 19
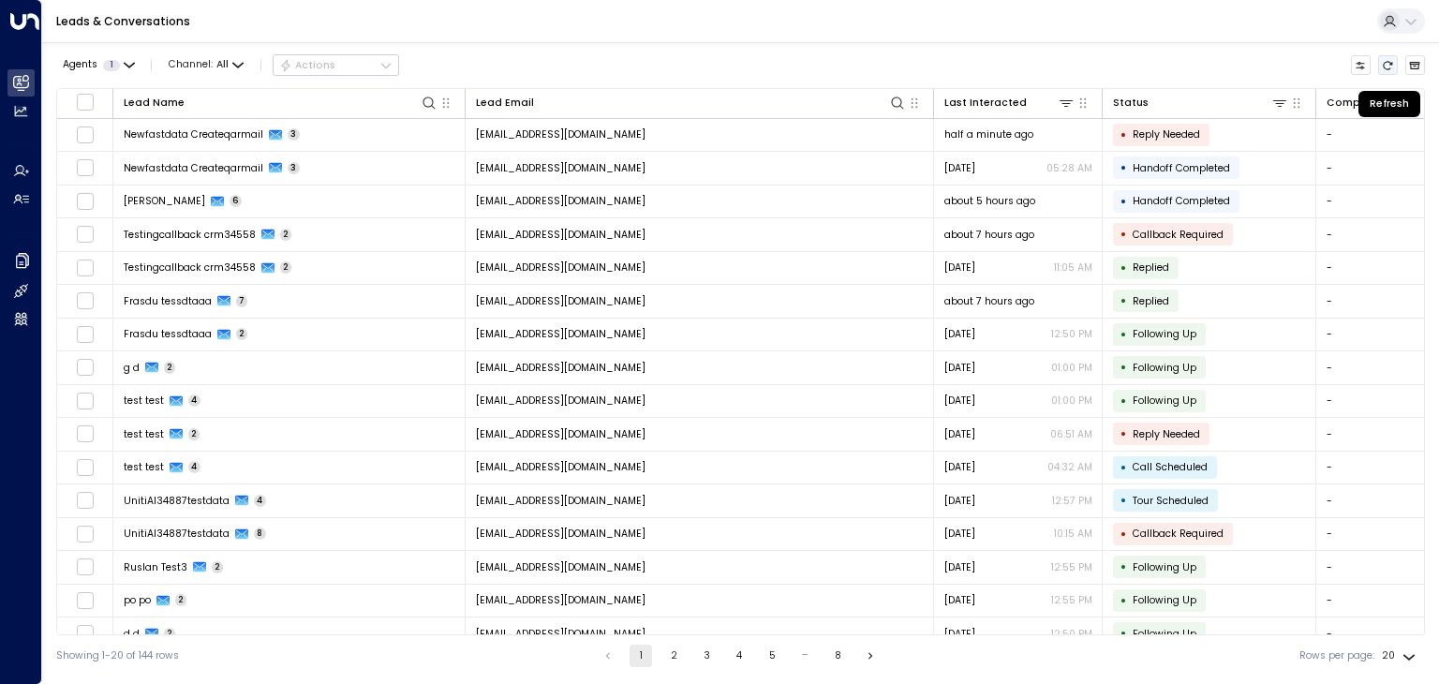
click at [1390, 62] on icon "Refresh" at bounding box center [1387, 65] width 9 height 8
click at [1386, 60] on icon "Refresh" at bounding box center [1386, 65] width 11 height 11
click at [1386, 67] on icon "Refresh" at bounding box center [1386, 65] width 11 height 11
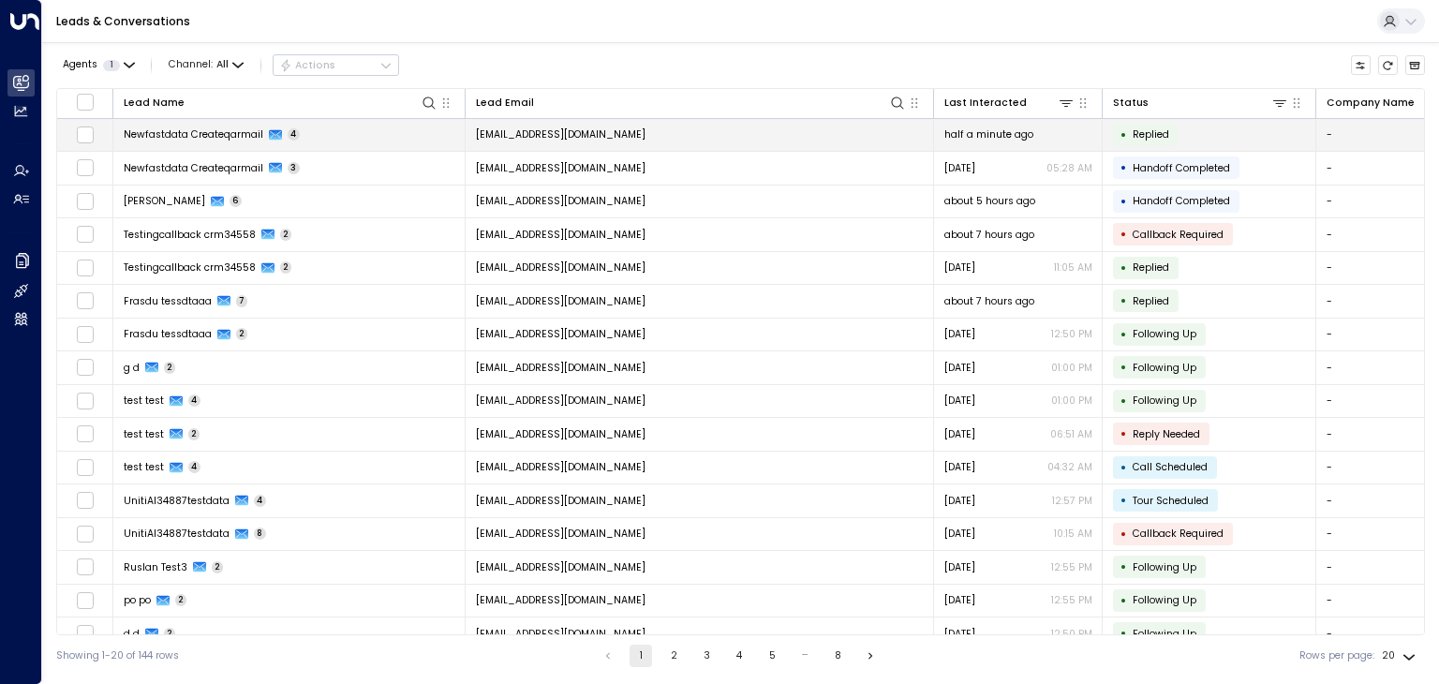
click at [502, 139] on span "[EMAIL_ADDRESS][DOMAIN_NAME]" at bounding box center [561, 134] width 170 height 14
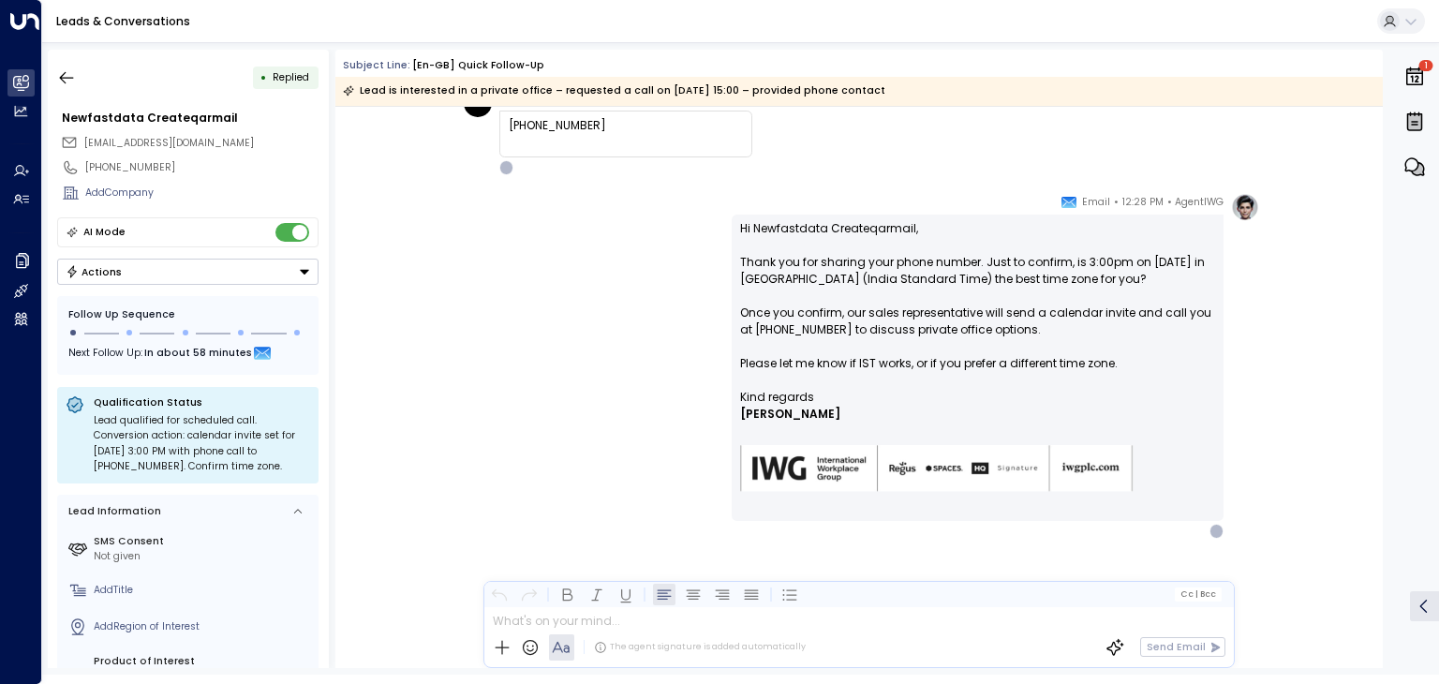
scroll to position [614, 0]
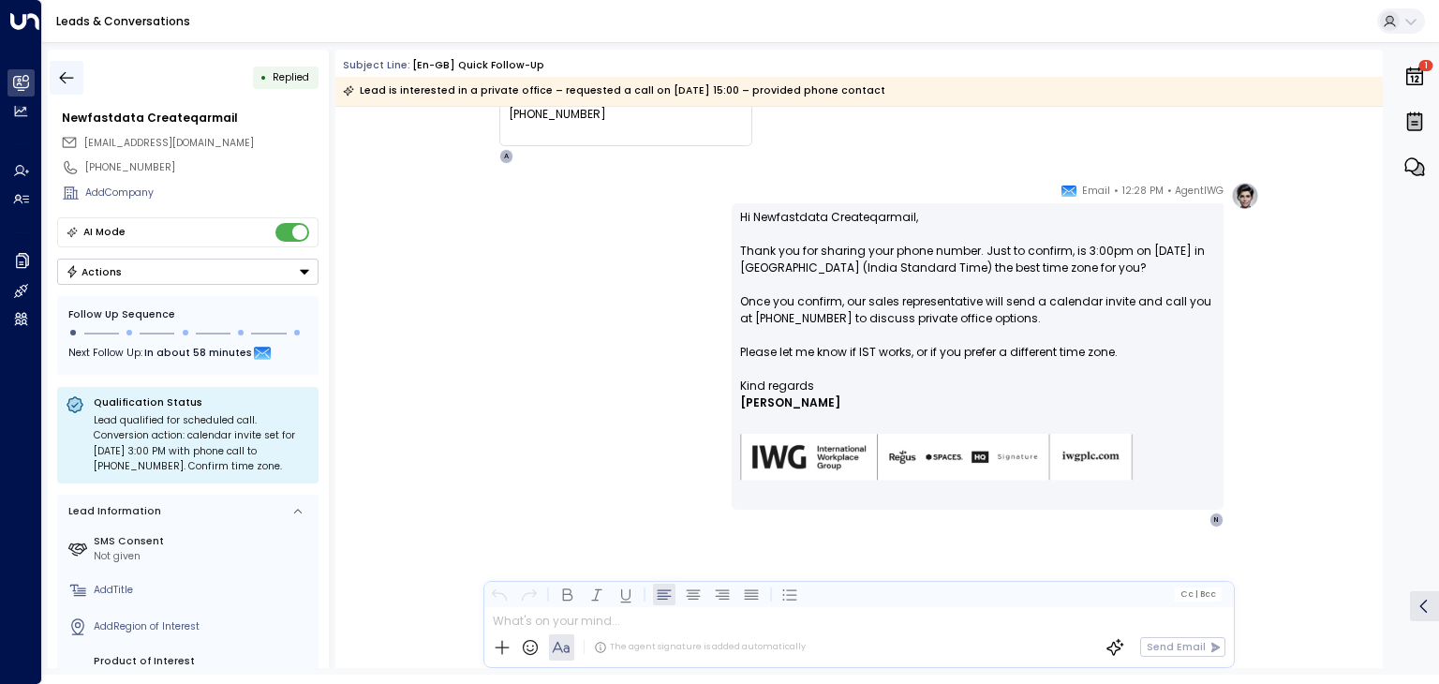
click at [68, 76] on icon "button" at bounding box center [66, 77] width 19 height 19
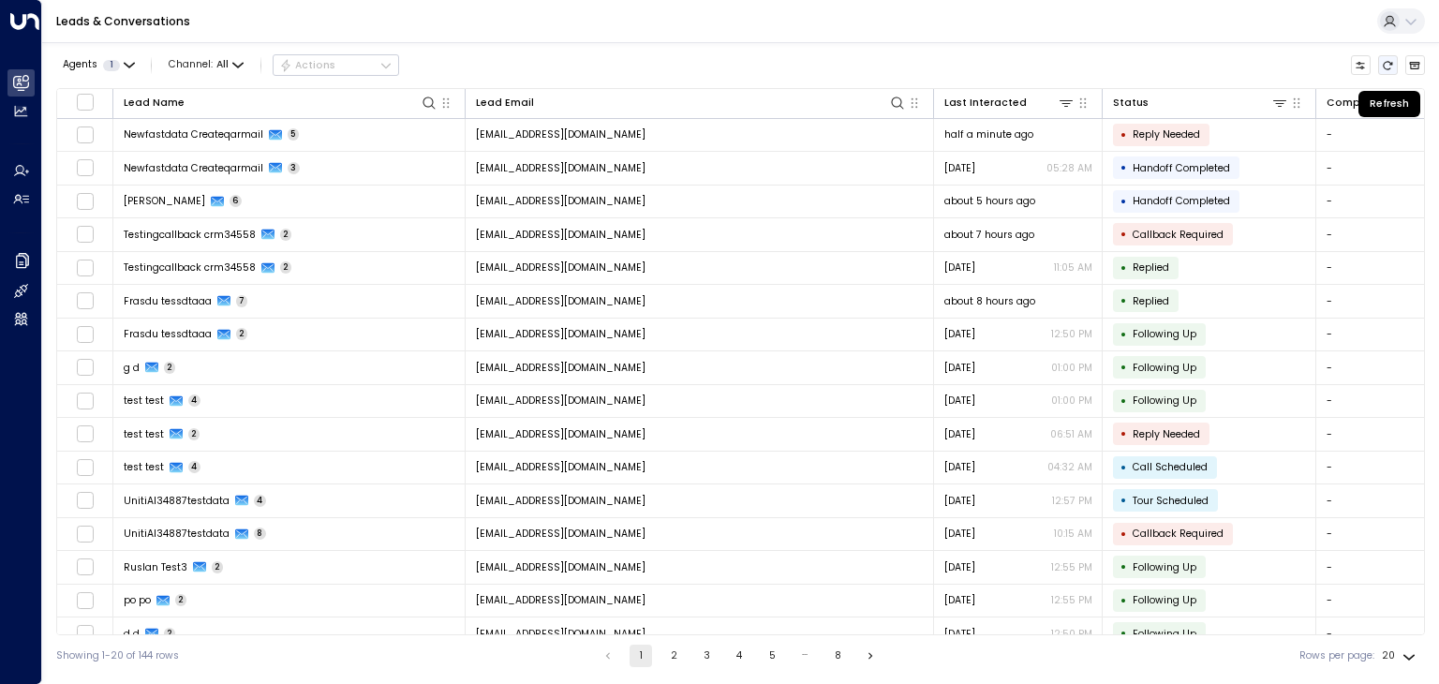
click at [1393, 61] on icon "Refresh" at bounding box center [1386, 65] width 11 height 11
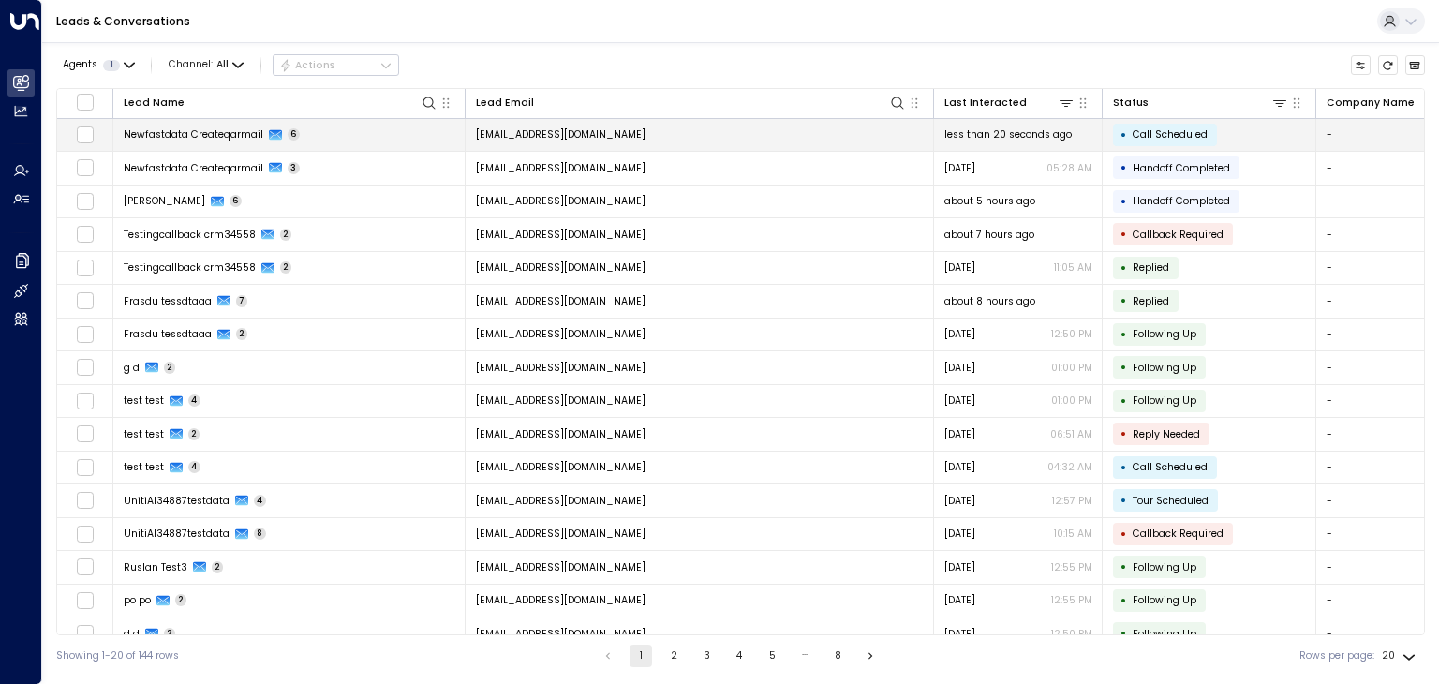
click at [565, 129] on span "[EMAIL_ADDRESS][DOMAIN_NAME]" at bounding box center [561, 134] width 170 height 14
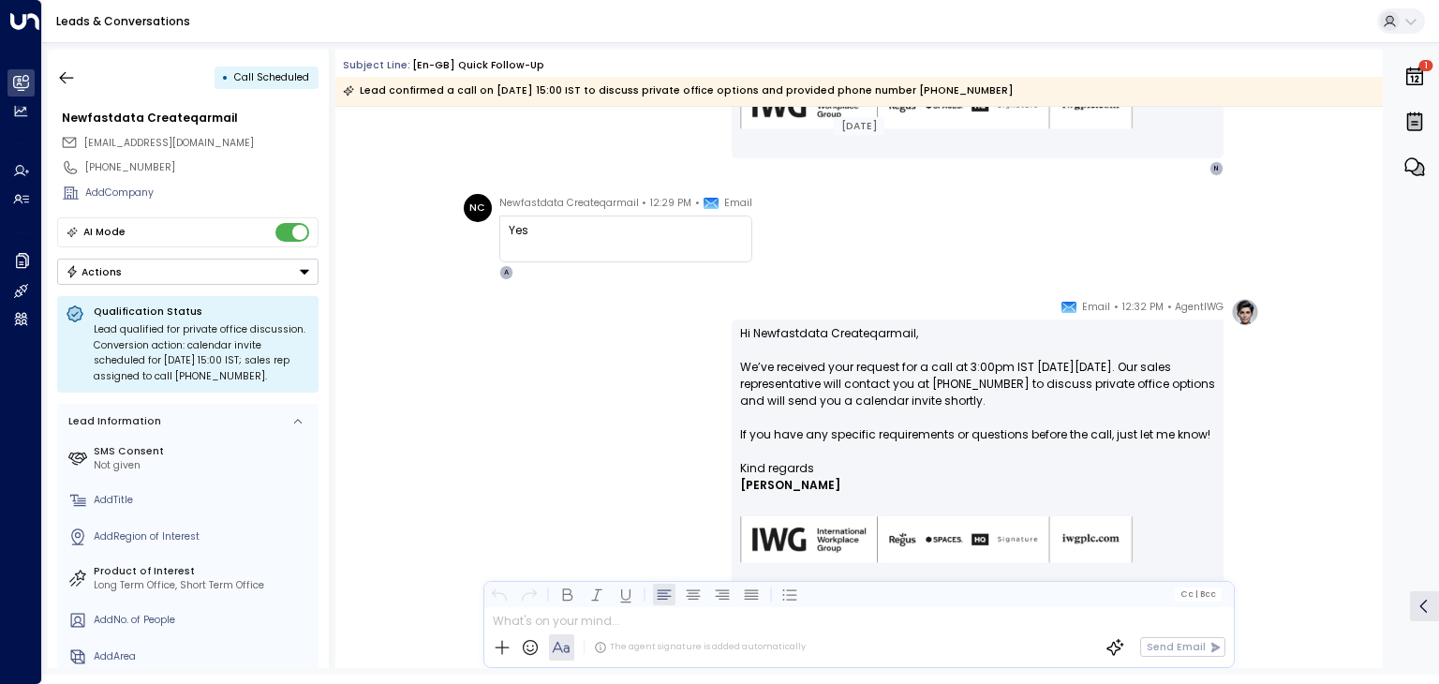
scroll to position [1047, 0]
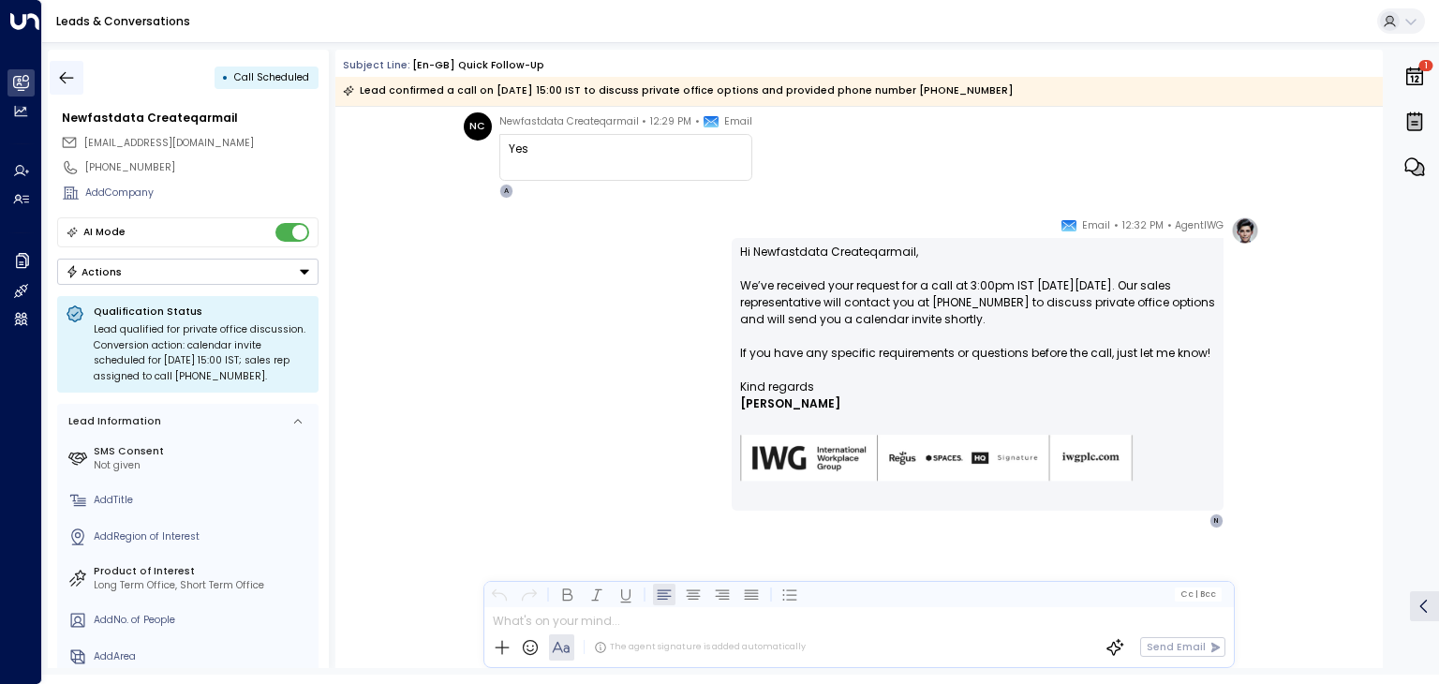
click at [73, 76] on icon "button" at bounding box center [66, 77] width 19 height 19
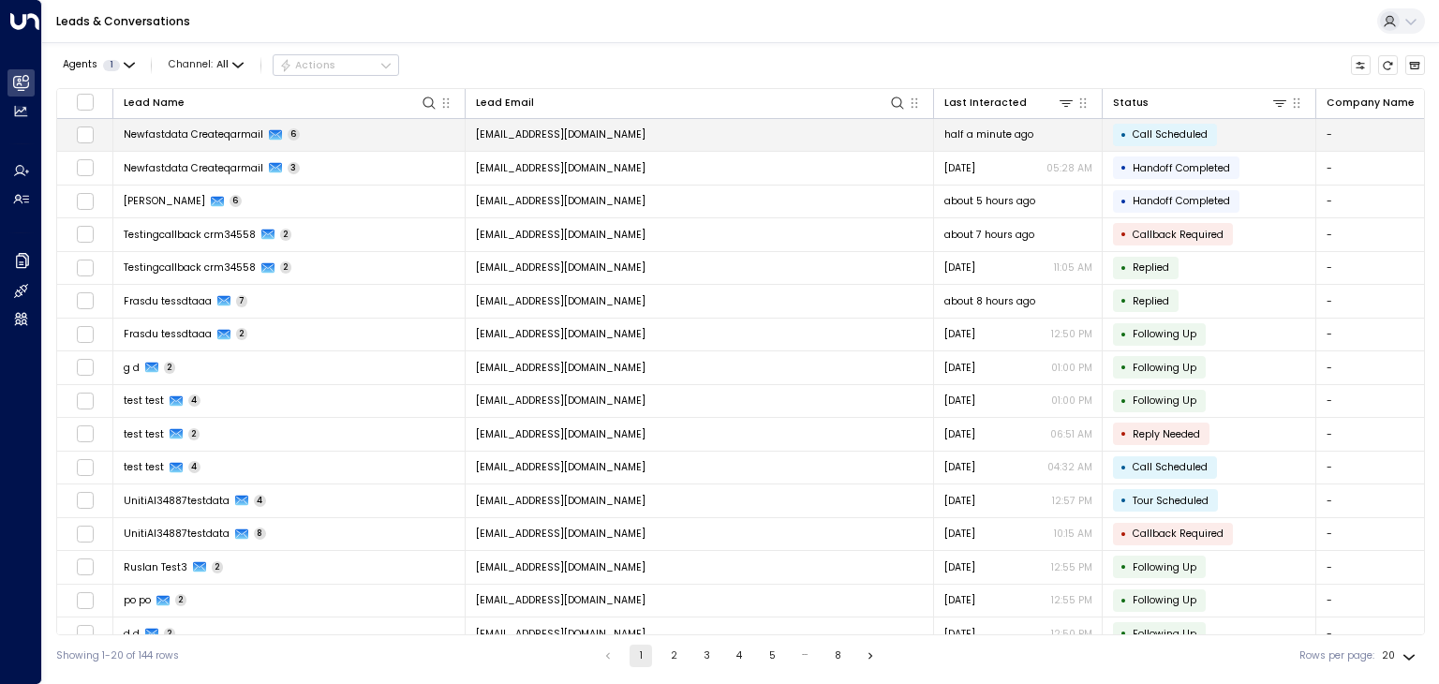
click at [697, 136] on td "[EMAIL_ADDRESS][DOMAIN_NAME]" at bounding box center [699, 135] width 468 height 33
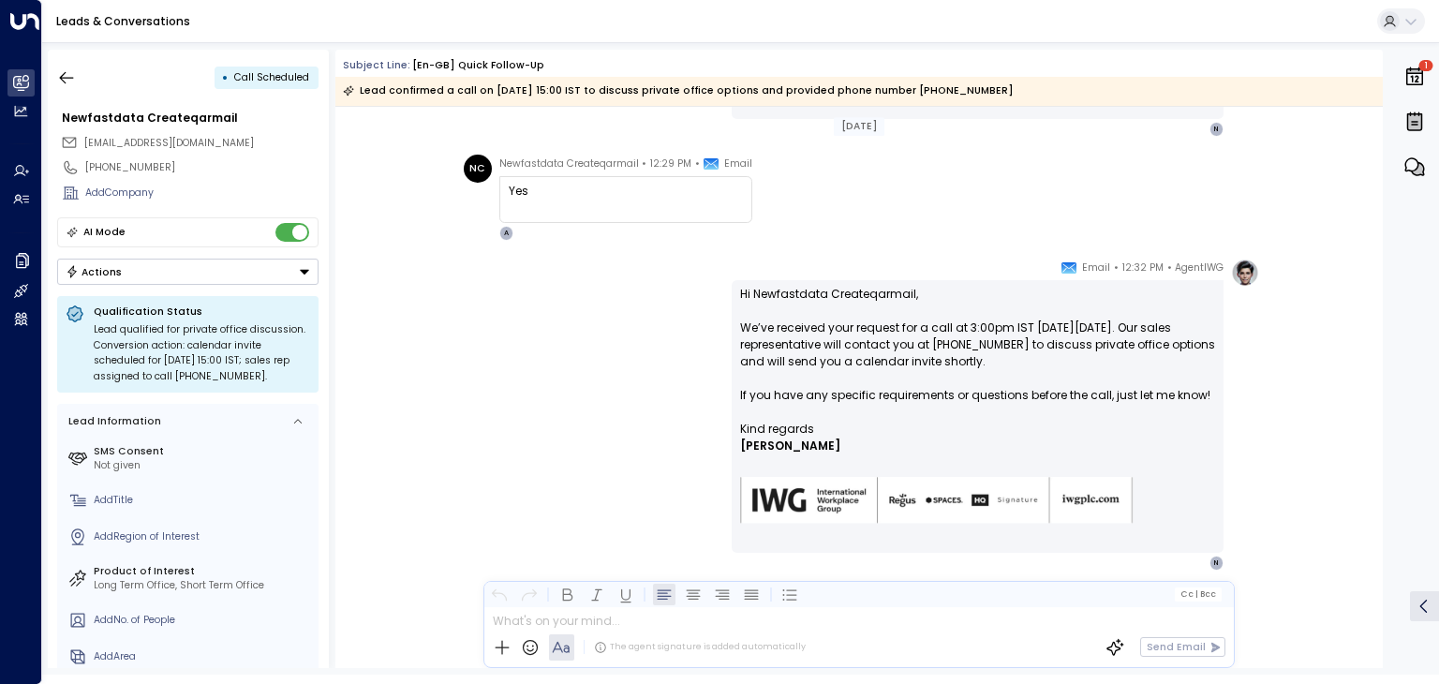
scroll to position [1047, 0]
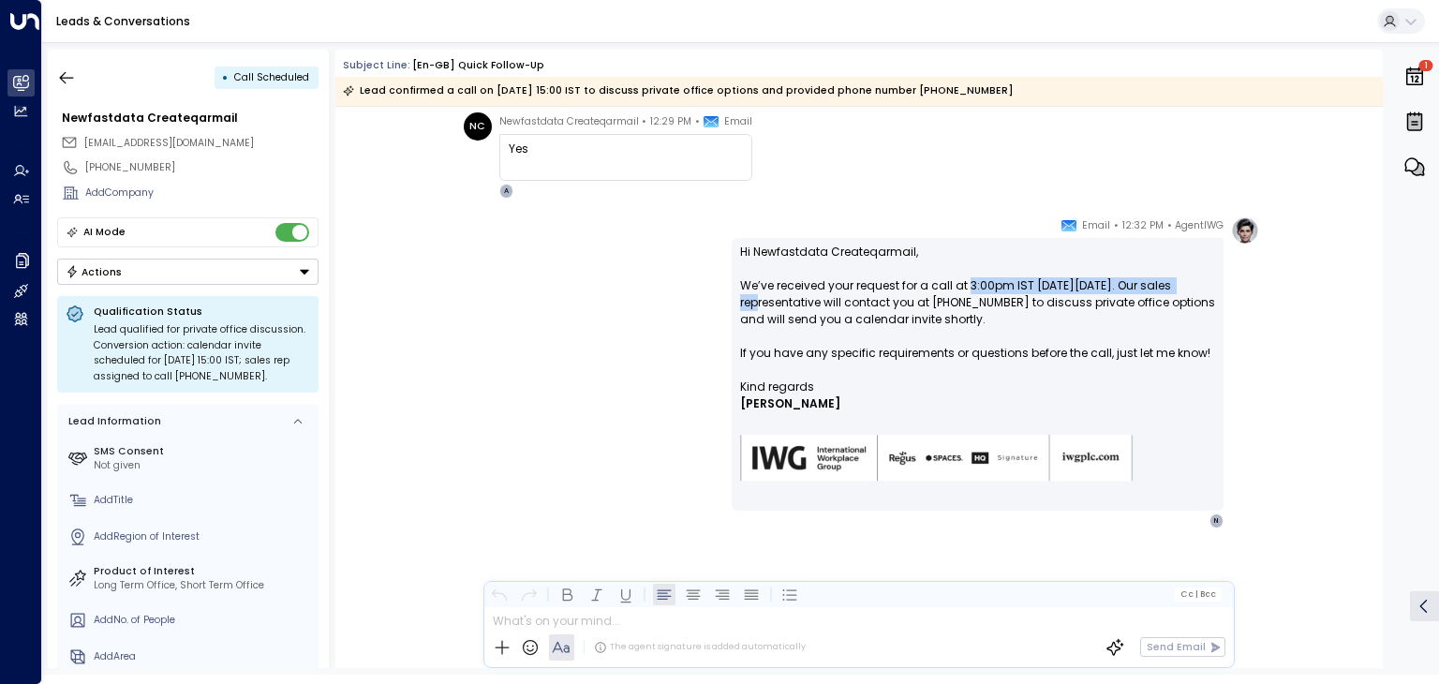
drag, startPoint x: 966, startPoint y: 287, endPoint x: 1197, endPoint y: 283, distance: 231.4
click at [1197, 283] on p "Hi Newfastdata Createqarmail, We’ve received your request for a call at 3:00pm …" at bounding box center [977, 311] width 475 height 135
